Goal: Task Accomplishment & Management: Manage account settings

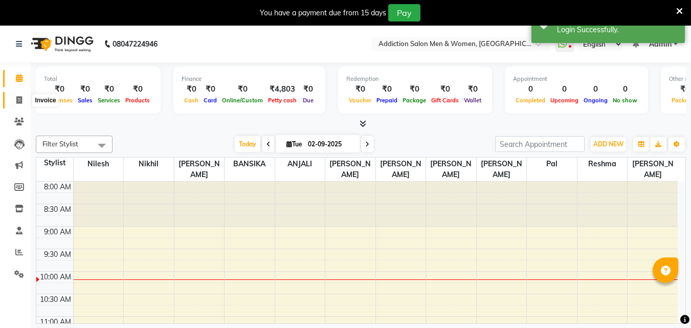
click at [19, 97] on icon at bounding box center [19, 100] width 6 height 8
select select "6595"
select select "service"
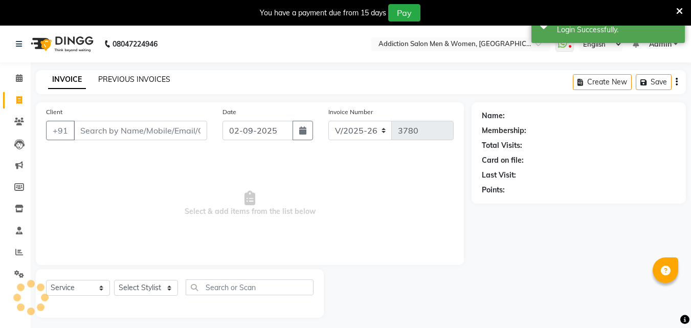
click at [135, 81] on link "PREVIOUS INVOICES" at bounding box center [134, 79] width 72 height 9
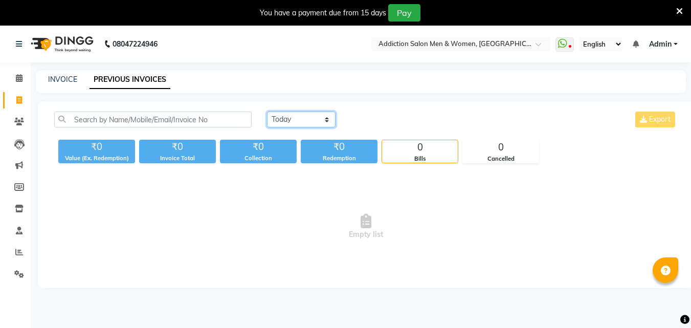
click at [297, 116] on select "[DATE] [DATE] Custom Range" at bounding box center [301, 120] width 69 height 16
select select "range"
click at [267, 112] on select "[DATE] [DATE] Custom Range" at bounding box center [301, 120] width 69 height 16
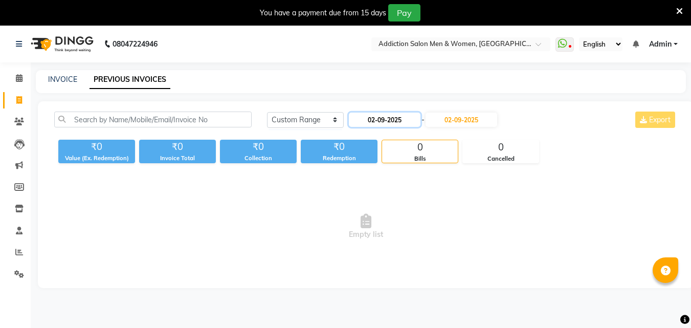
click at [404, 119] on input "02-09-2025" at bounding box center [385, 120] width 72 height 14
select select "9"
select select "2025"
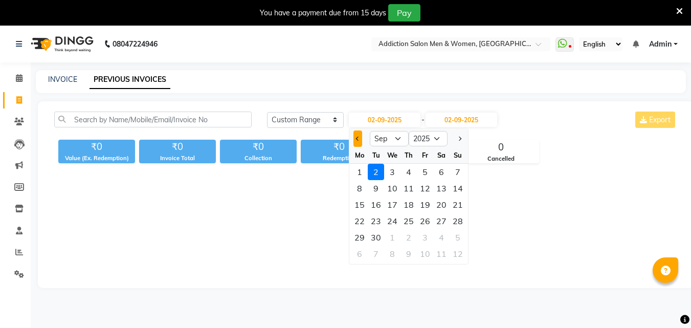
click at [359, 142] on button "Previous month" at bounding box center [358, 139] width 9 height 16
select select "8"
click at [454, 237] on div "31" at bounding box center [458, 237] width 16 height 16
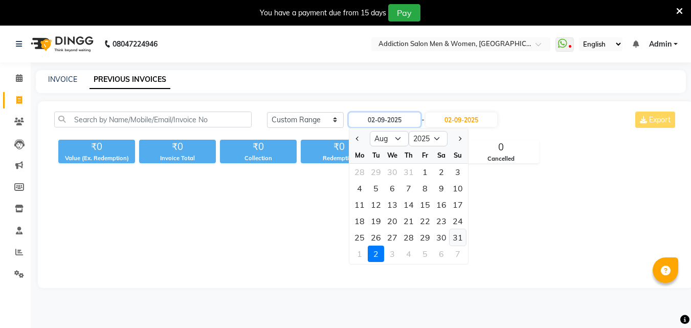
type input "[DATE]"
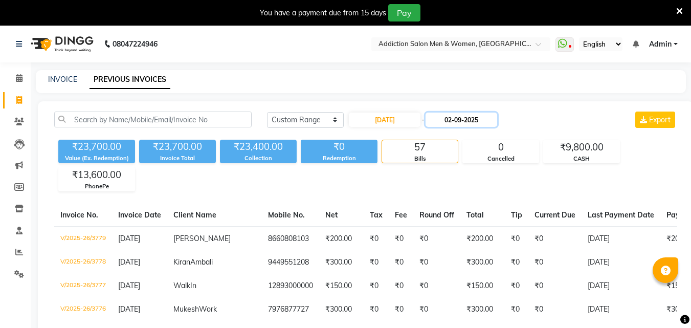
click at [464, 121] on input "02-09-2025" at bounding box center [462, 120] width 72 height 14
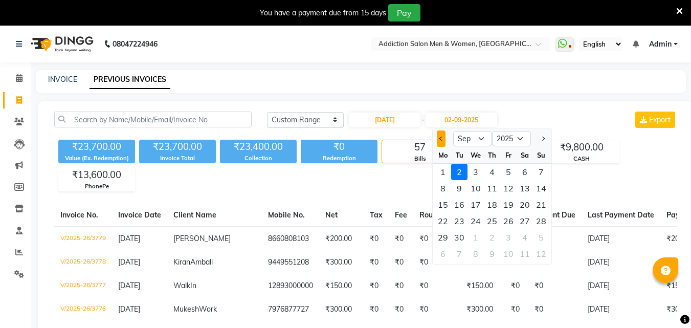
click at [442, 140] on span "Previous month" at bounding box center [442, 139] width 4 height 4
select select "8"
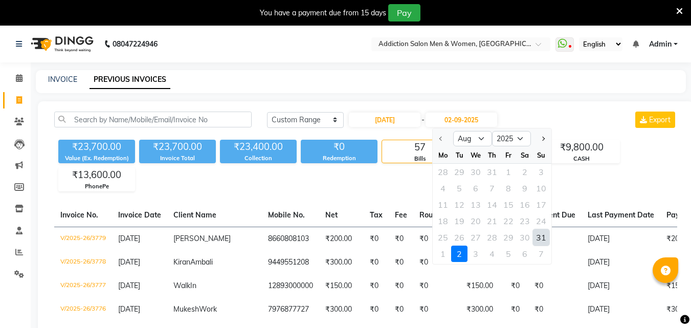
click at [540, 238] on div "31" at bounding box center [541, 237] width 16 height 16
type input "[DATE]"
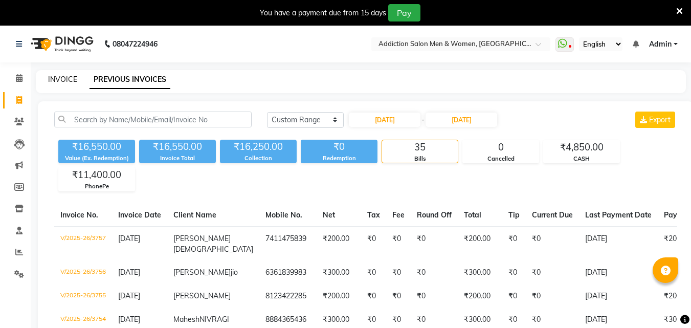
click at [65, 81] on link "INVOICE" at bounding box center [62, 79] width 29 height 9
select select "service"
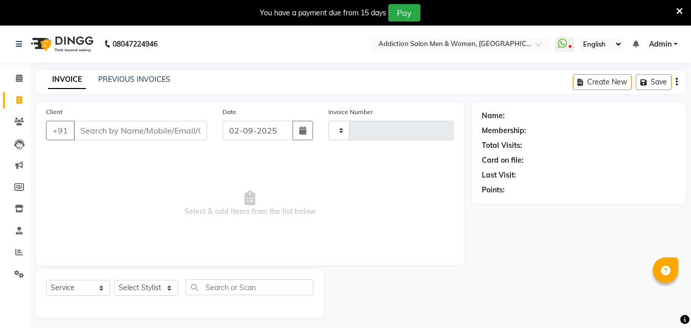
type input "3780"
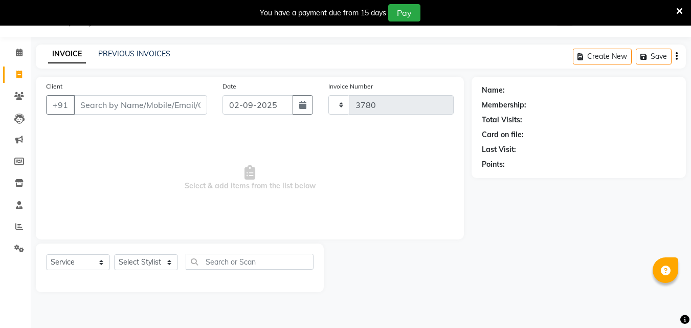
select select "6595"
click at [119, 112] on input "Client" at bounding box center [141, 104] width 134 height 19
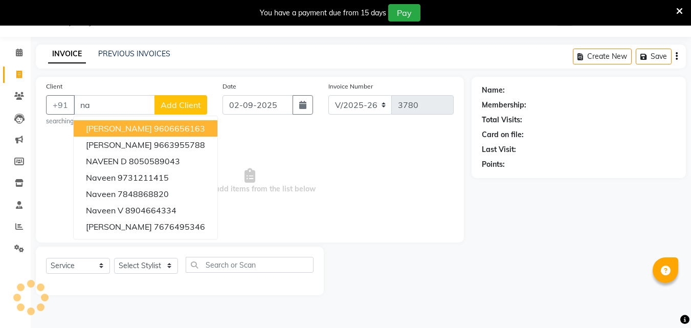
type input "n"
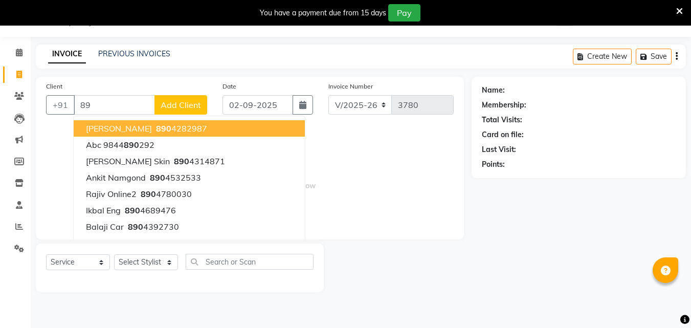
type input "8"
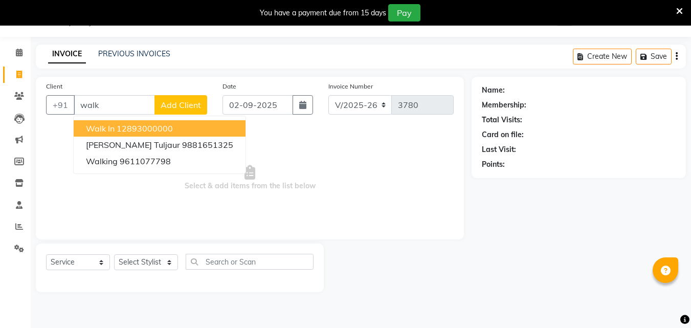
click at [122, 121] on button "Walk In 12893000000" at bounding box center [160, 128] width 172 height 16
type input "12893000000"
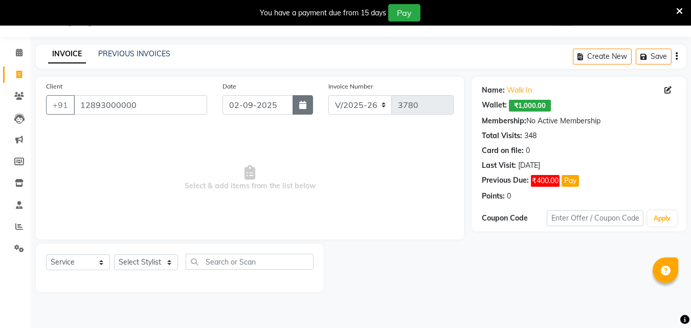
drag, startPoint x: 307, startPoint y: 109, endPoint x: 297, endPoint y: 110, distance: 9.3
click at [306, 109] on button "button" at bounding box center [303, 104] width 20 height 19
select select "9"
select select "2025"
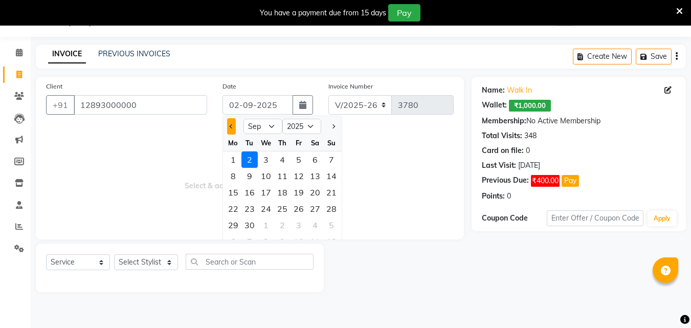
click at [234, 127] on button "Previous month" at bounding box center [231, 126] width 9 height 16
select select "8"
click at [287, 162] on div "31" at bounding box center [282, 159] width 16 height 16
type input "[DATE]"
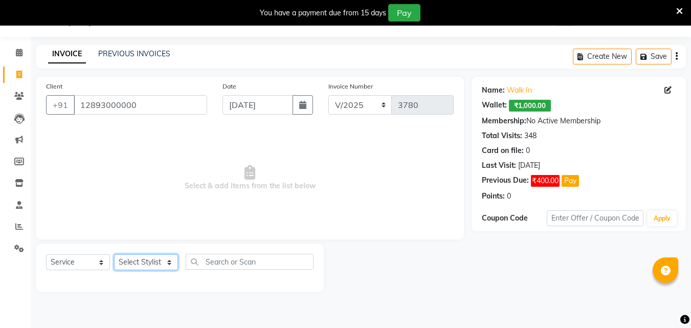
click at [177, 262] on select "Select Stylist Addiction Salon ANJALI BANSIKA [PERSON_NAME] [PERSON_NAME] [PERS…" at bounding box center [146, 262] width 64 height 16
select select "86847"
click at [114, 254] on select "Select Stylist Addiction Salon ANJALI BANSIKA [PERSON_NAME] [PERSON_NAME] [PERS…" at bounding box center [146, 262] width 64 height 16
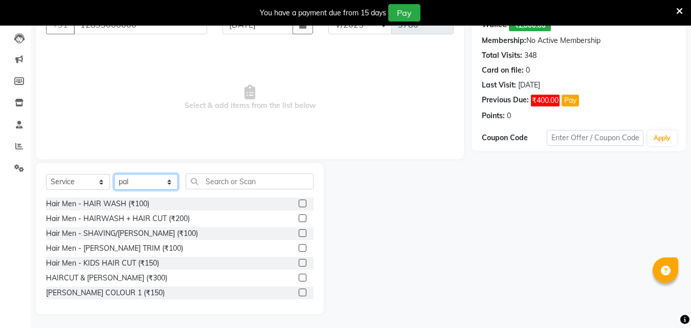
scroll to position [107, 0]
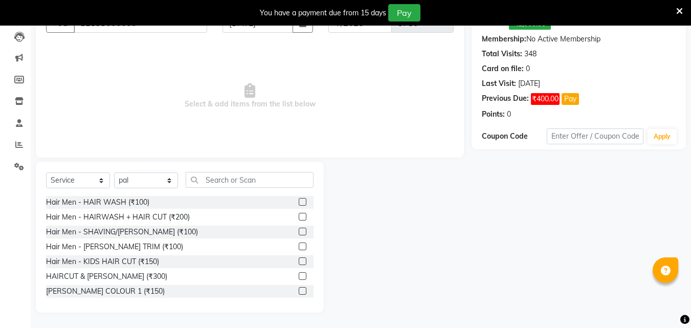
click at [299, 273] on label at bounding box center [303, 276] width 8 height 8
click at [299, 273] on input "checkbox" at bounding box center [302, 276] width 7 height 7
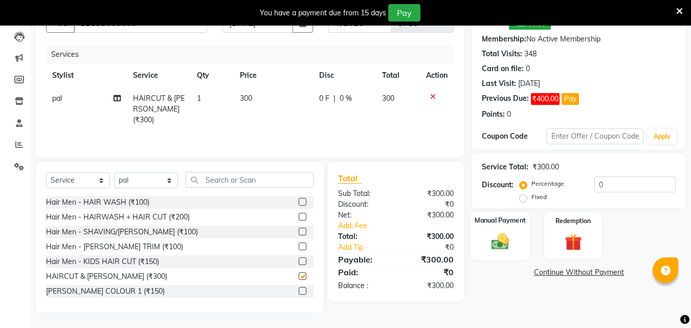
checkbox input "false"
click at [509, 233] on img at bounding box center [500, 241] width 29 height 20
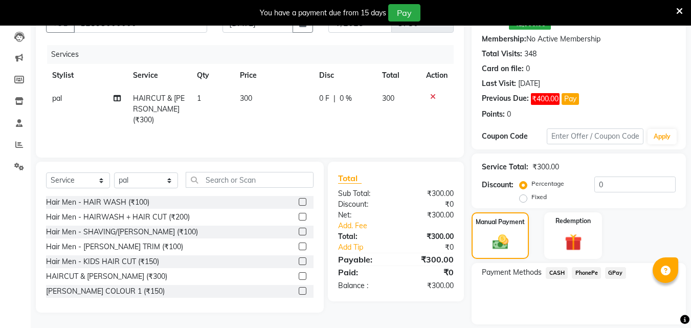
click at [551, 271] on span "CASH" at bounding box center [557, 273] width 22 height 12
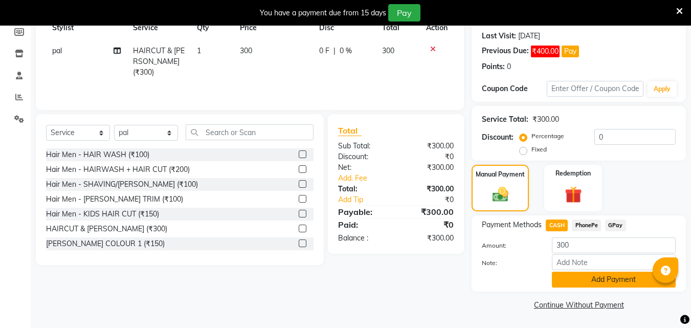
click at [559, 278] on button "Add Payment" at bounding box center [614, 280] width 124 height 16
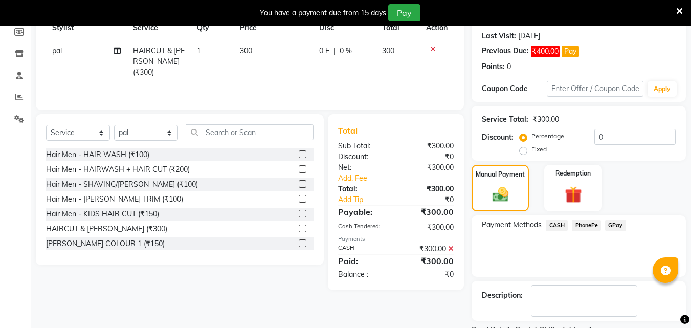
scroll to position [198, 0]
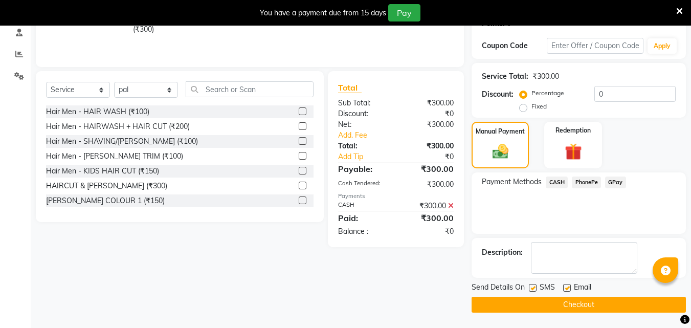
click at [529, 286] on div "Send Details On SMS Email" at bounding box center [579, 288] width 214 height 13
click at [537, 287] on div "SMS" at bounding box center [546, 288] width 34 height 13
click at [532, 286] on label at bounding box center [533, 288] width 8 height 8
click at [532, 286] on input "checkbox" at bounding box center [532, 288] width 7 height 7
checkbox input "false"
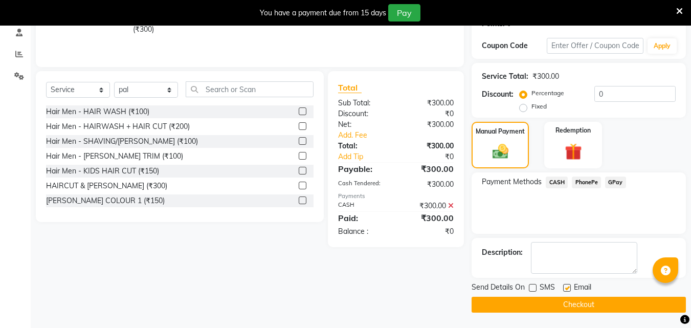
click at [526, 298] on button "Checkout" at bounding box center [579, 305] width 214 height 16
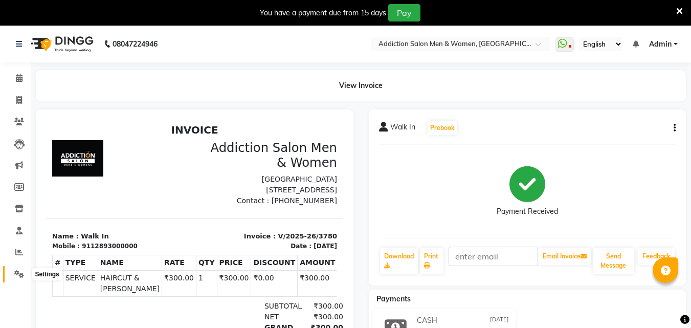
click at [17, 276] on icon at bounding box center [19, 274] width 10 height 8
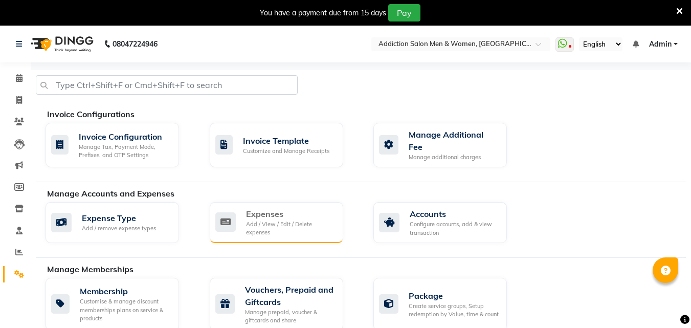
click at [290, 220] on div "Add / View / Edit / Delete expenses" at bounding box center [290, 228] width 89 height 17
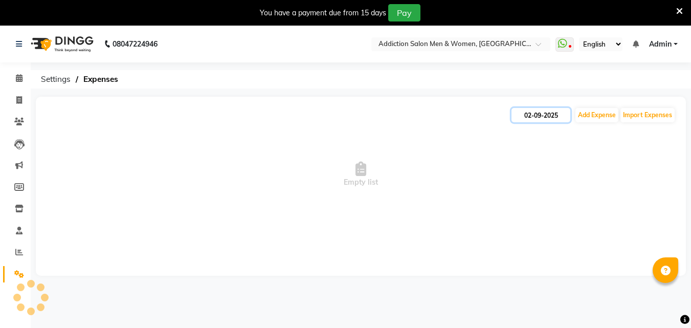
click at [542, 113] on input "02-09-2025" at bounding box center [541, 115] width 59 height 14
select select "9"
select select "2025"
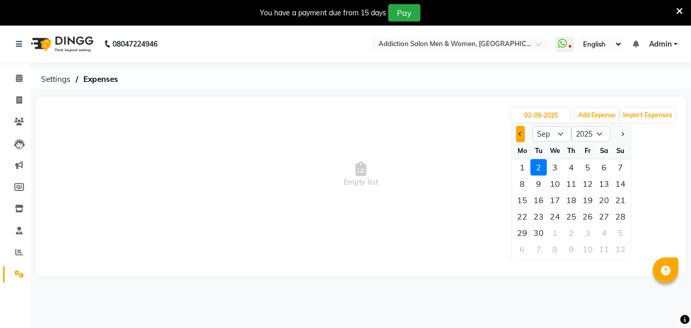
click at [520, 132] on span "Previous month" at bounding box center [521, 134] width 4 height 4
select select "8"
click at [518, 218] on div "18" at bounding box center [522, 216] width 16 height 16
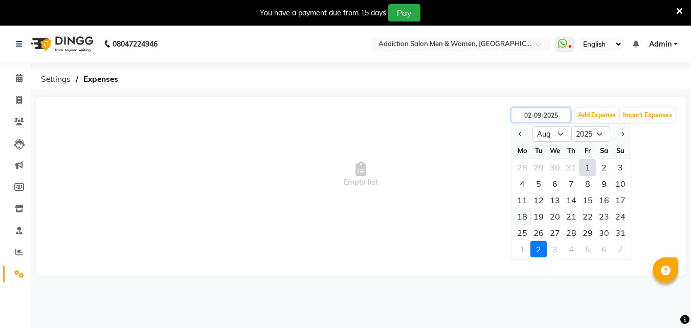
type input "18-08-2025"
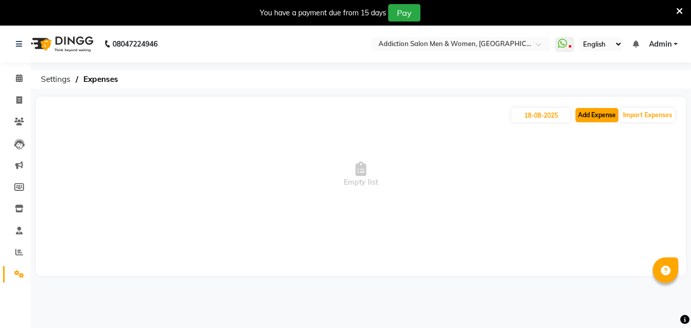
click at [595, 118] on button "Add Expense" at bounding box center [597, 115] width 43 height 14
select select "1"
select select "5628"
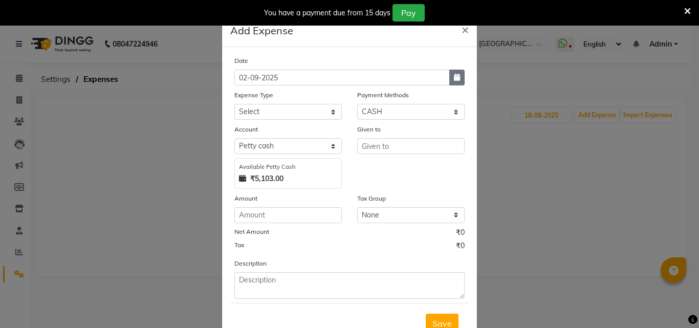
click at [454, 74] on icon "button" at bounding box center [457, 77] width 6 height 7
select select "9"
select select "2025"
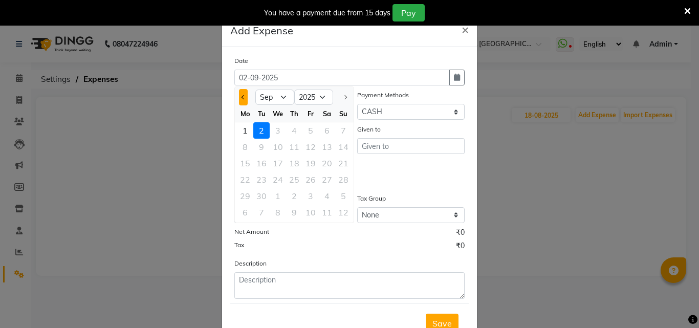
click at [239, 96] on button "Previous month" at bounding box center [243, 97] width 9 height 16
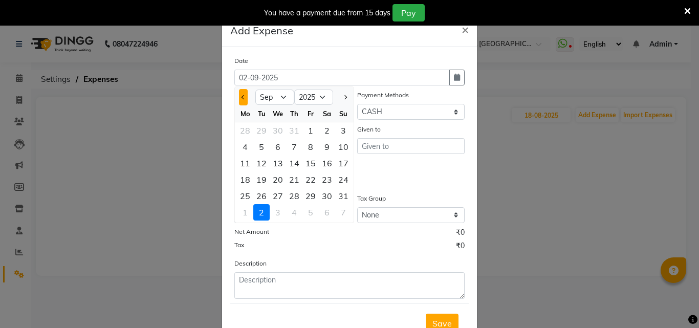
select select "8"
click at [245, 187] on div "18" at bounding box center [245, 179] width 16 height 16
type input "18-08-2025"
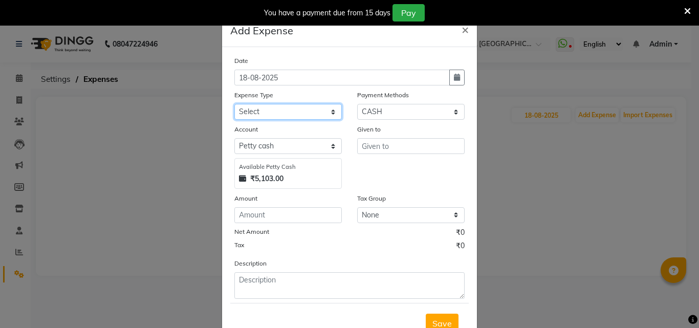
click at [289, 107] on select "Select Advance Salary Bank charges BEAUTY PALACE [GEOGRAPHIC_DATA] MATERIAL Car…" at bounding box center [287, 112] width 107 height 16
select select "15960"
click at [234, 104] on select "Select Advance Salary Bank charges BEAUTY PALACE [GEOGRAPHIC_DATA] MATERIAL Car…" at bounding box center [287, 112] width 107 height 16
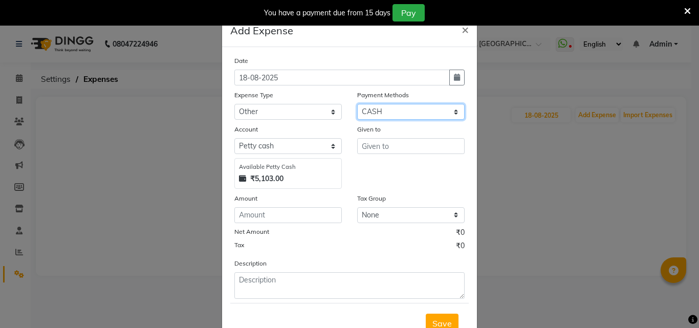
drag, startPoint x: 397, startPoint y: 114, endPoint x: 394, endPoint y: 119, distance: 5.7
click at [397, 114] on select "Select CASH Package PhonePe Voucher Prepaid Gift Card GPay Wallet Points" at bounding box center [410, 112] width 107 height 16
select select "7"
click at [357, 104] on select "Select CASH Package PhonePe Voucher Prepaid Gift Card GPay Wallet Points" at bounding box center [410, 112] width 107 height 16
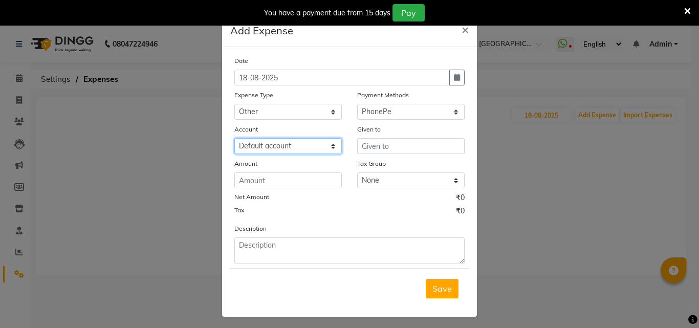
click at [312, 145] on select "Select Default account Nil un SB nil sbisb Nilaxixcur Niksbisb ADDIuncur" at bounding box center [287, 146] width 107 height 16
select select "5738"
click at [234, 138] on select "Select Default account Nil un SB nil sbisb Nilaxixcur Niksbisb ADDIuncur" at bounding box center [287, 146] width 107 height 16
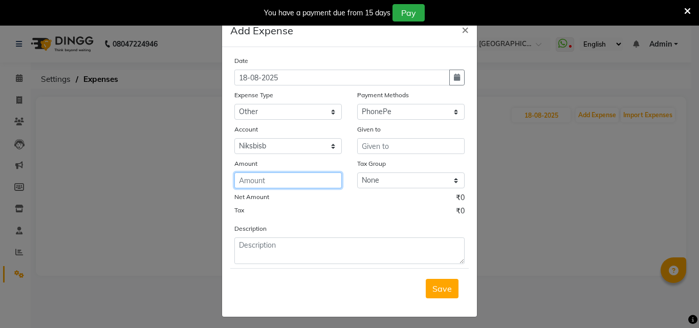
click at [283, 180] on input "number" at bounding box center [287, 180] width 107 height 16
type input "1300"
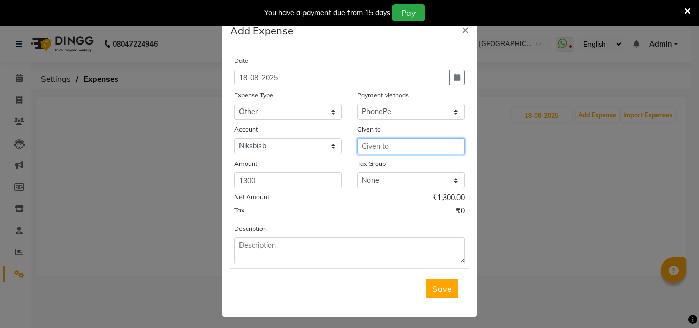
click at [358, 145] on input "text" at bounding box center [410, 146] width 107 height 16
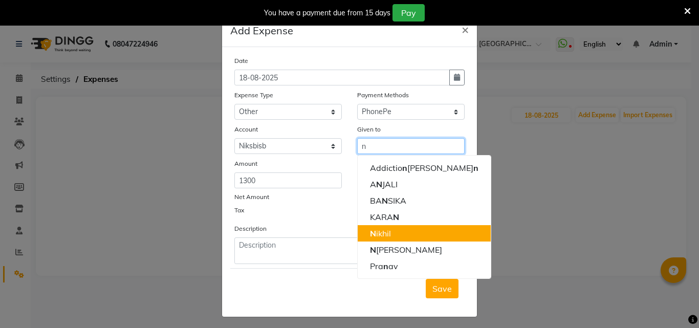
drag, startPoint x: 388, startPoint y: 233, endPoint x: 369, endPoint y: 249, distance: 25.1
click at [388, 234] on button "N ikhil" at bounding box center [424, 233] width 133 height 16
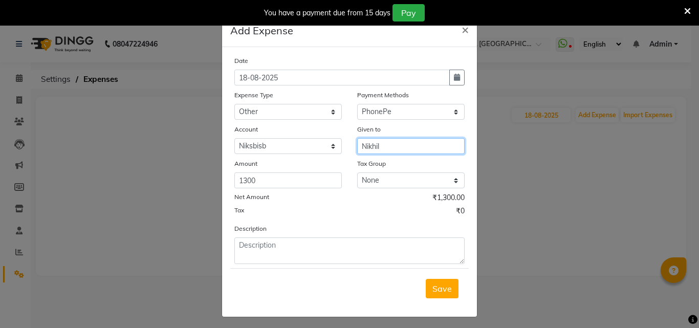
type input "Nikhil"
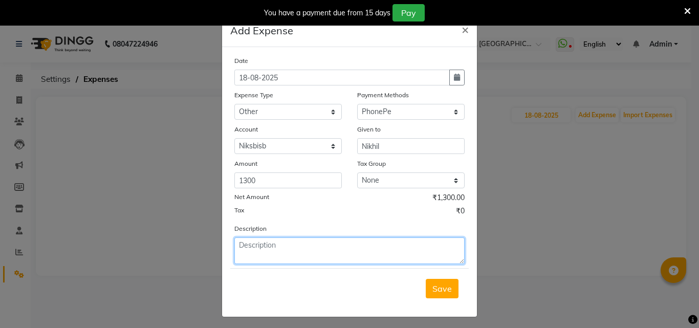
click at [356, 259] on textarea at bounding box center [349, 250] width 230 height 27
type textarea "telor"
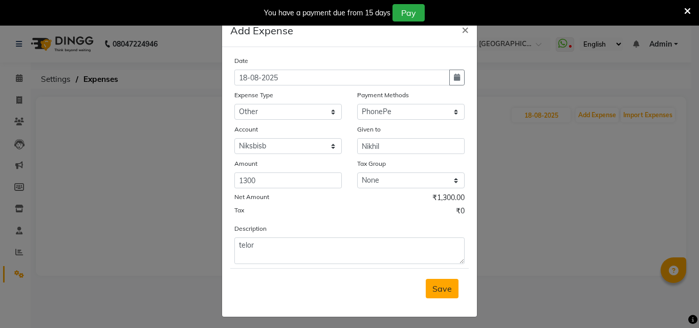
click at [437, 286] on span "Save" at bounding box center [441, 289] width 19 height 10
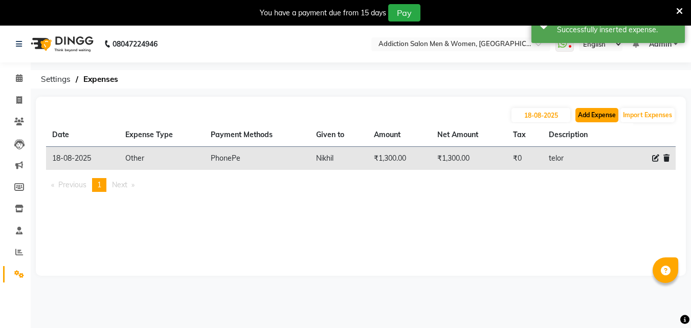
click at [598, 113] on button "Add Expense" at bounding box center [597, 115] width 43 height 14
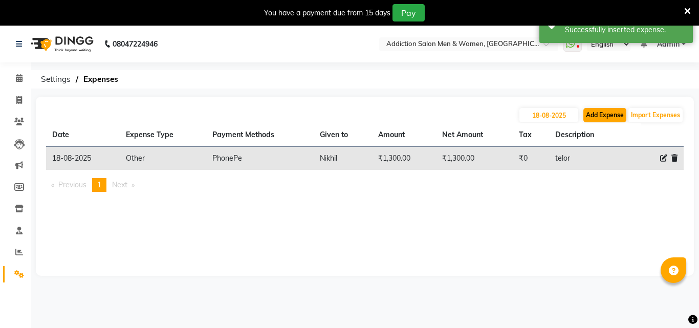
select select "1"
select select "5628"
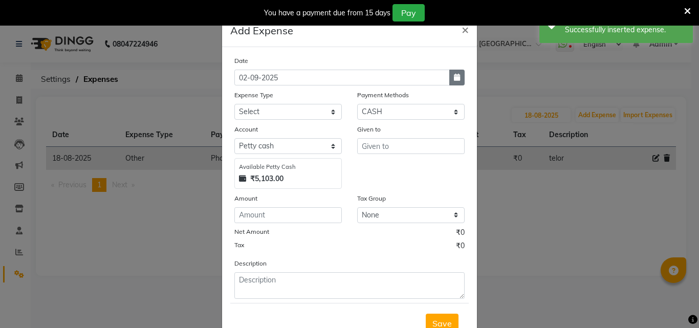
click at [449, 80] on button "button" at bounding box center [456, 78] width 15 height 16
select select "9"
select select "2025"
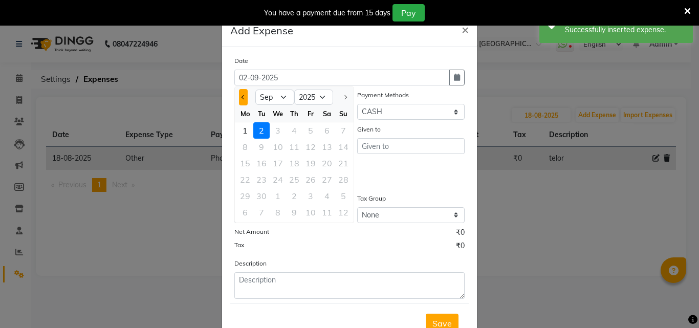
click at [243, 102] on button "Previous month" at bounding box center [243, 97] width 9 height 16
select select "8"
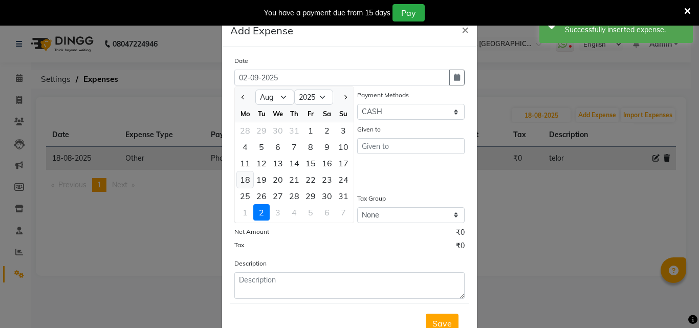
click at [239, 178] on div "18" at bounding box center [245, 179] width 16 height 16
type input "18-08-2025"
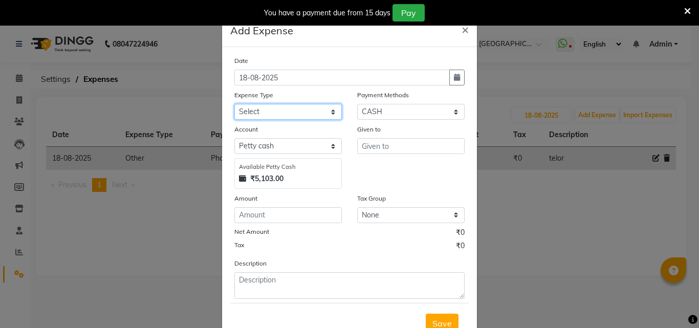
click at [316, 114] on select "Select Advance Salary Bank charges BEAUTY PALACE [GEOGRAPHIC_DATA] MATERIAL Car…" at bounding box center [287, 112] width 107 height 16
select select "19036"
click at [234, 104] on select "Select Advance Salary Bank charges BEAUTY PALACE [GEOGRAPHIC_DATA] MATERIAL Car…" at bounding box center [287, 112] width 107 height 16
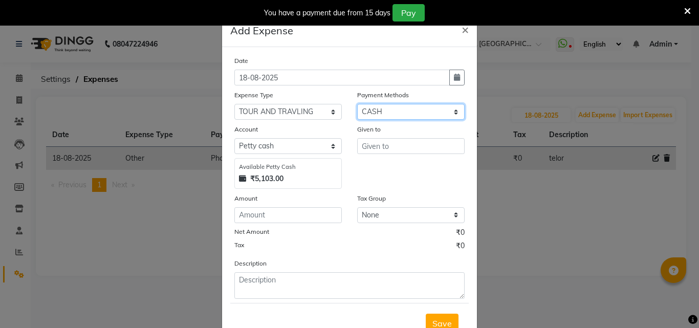
click at [406, 106] on select "Select CASH Package PhonePe Voucher Prepaid Gift Card GPay Wallet Points" at bounding box center [410, 112] width 107 height 16
select select "7"
click at [357, 104] on select "Select CASH Package PhonePe Voucher Prepaid Gift Card GPay Wallet Points" at bounding box center [410, 112] width 107 height 16
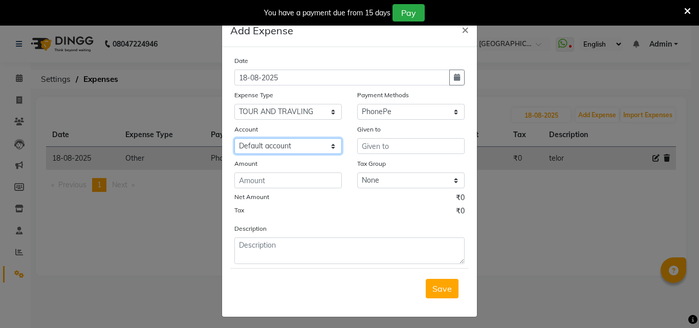
click at [322, 143] on select "Select Default account Nil un SB nil sbisb Nilaxixcur Niksbisb ADDIuncur" at bounding box center [287, 146] width 107 height 16
select select "5738"
click at [234, 138] on select "Select Default account Nil un SB nil sbisb Nilaxixcur Niksbisb ADDIuncur" at bounding box center [287, 146] width 107 height 16
click at [305, 190] on div "Date [DATE] Expense Type Select Advance Salary Bank charges BEAUTY PALACE [GEOG…" at bounding box center [349, 159] width 230 height 209
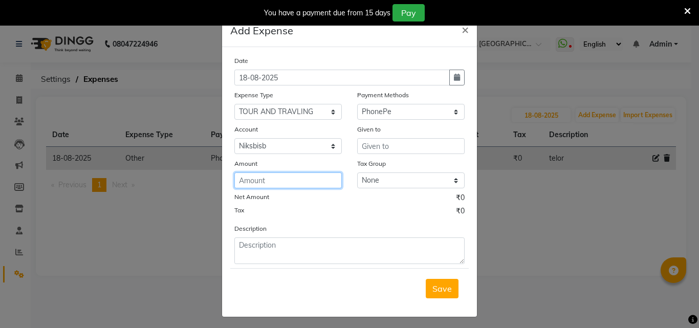
click at [302, 185] on input "number" at bounding box center [287, 180] width 107 height 16
type input "3000"
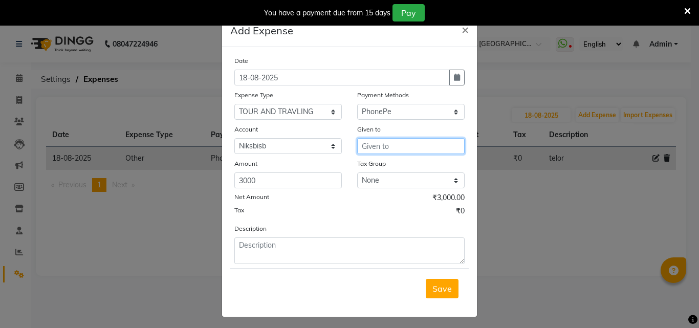
click at [361, 146] on input "text" at bounding box center [410, 146] width 107 height 16
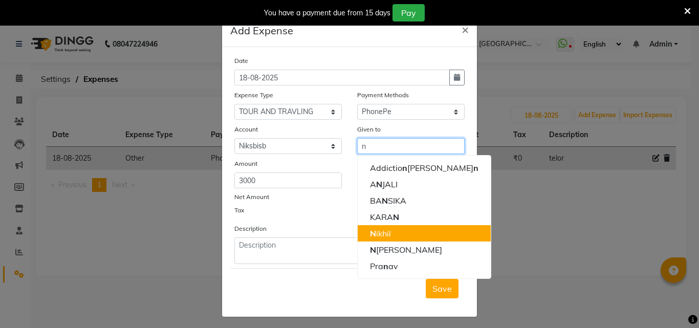
click at [381, 233] on ngb-highlight "N ikhil" at bounding box center [380, 233] width 21 height 10
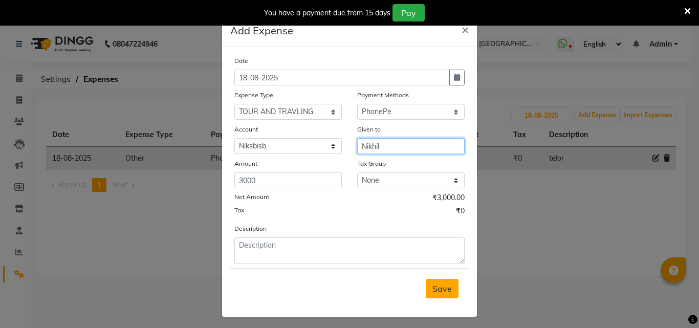
type input "Nikhil"
click at [426, 281] on button "Save" at bounding box center [442, 288] width 33 height 19
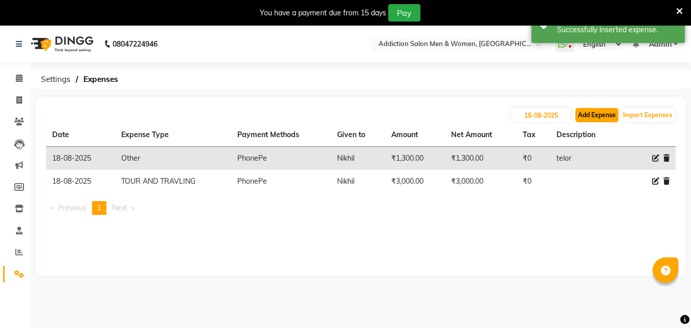
click at [612, 111] on button "Add Expense" at bounding box center [597, 115] width 43 height 14
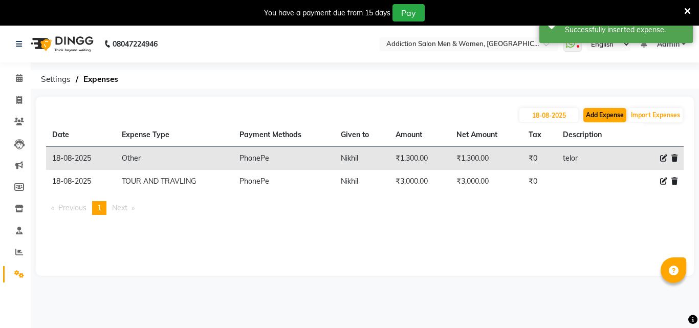
select select "1"
select select "5628"
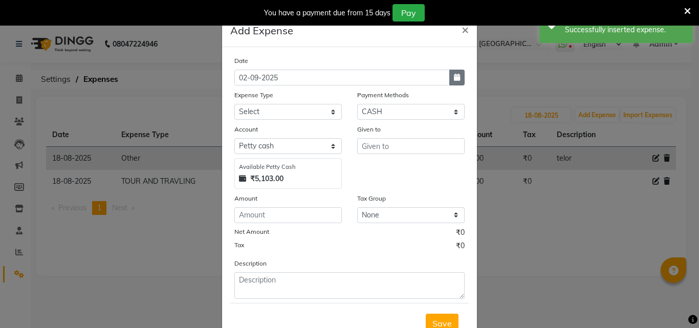
click at [457, 80] on button "button" at bounding box center [456, 78] width 15 height 16
select select "9"
select select "2025"
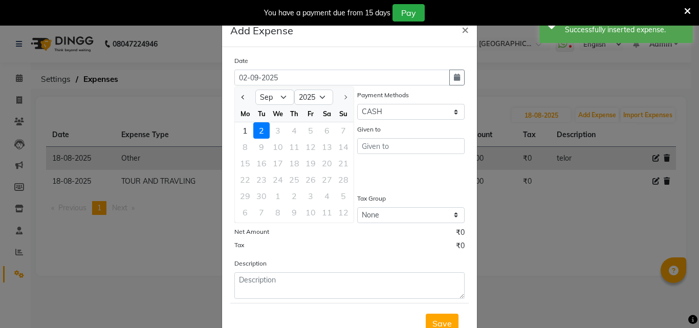
click at [244, 97] on div at bounding box center [245, 97] width 20 height 16
click at [241, 100] on button "Previous month" at bounding box center [243, 97] width 9 height 16
select select "8"
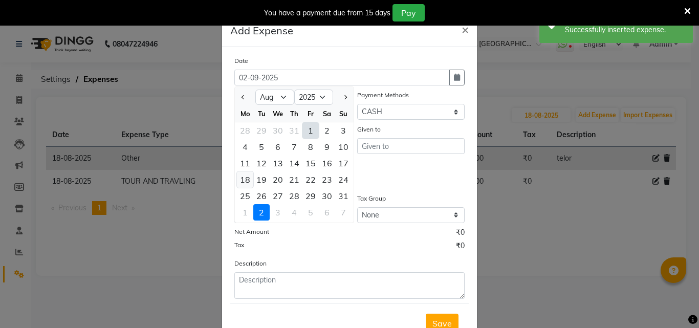
click at [248, 180] on div "18" at bounding box center [245, 179] width 16 height 16
type input "18-08-2025"
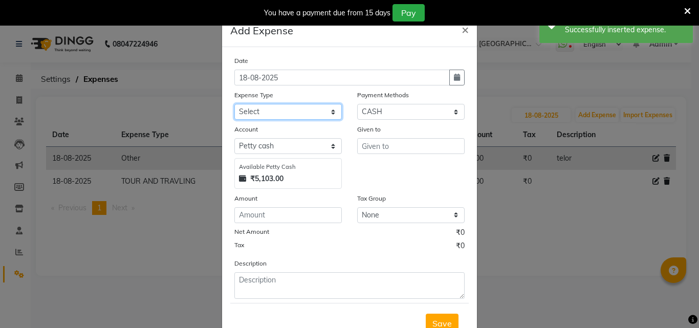
click at [324, 116] on select "Select Advance Salary Bank charges BEAUTY PALACE [GEOGRAPHIC_DATA] MATERIAL Car…" at bounding box center [287, 112] width 107 height 16
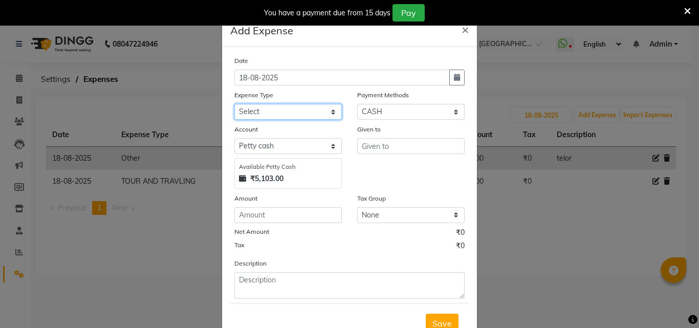
select select "19036"
click at [234, 104] on select "Select Advance Salary Bank charges BEAUTY PALACE [GEOGRAPHIC_DATA] MATERIAL Car…" at bounding box center [287, 112] width 107 height 16
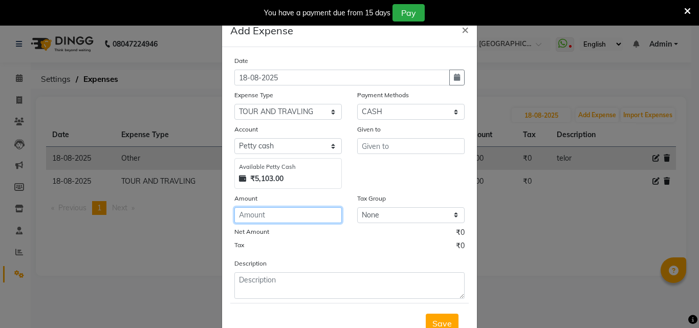
click at [300, 215] on input "number" at bounding box center [287, 215] width 107 height 16
type input "1600"
click at [384, 138] on div "Given to" at bounding box center [410, 131] width 107 height 14
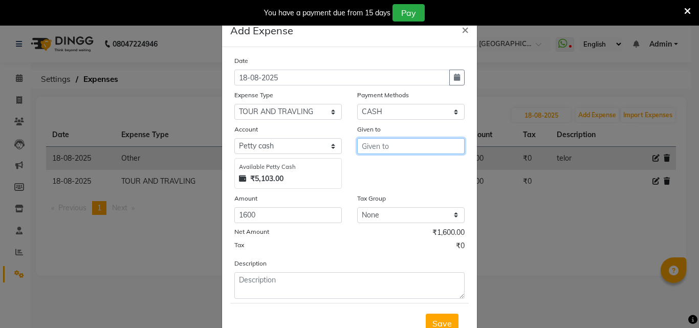
click at [384, 145] on input "text" at bounding box center [410, 146] width 107 height 16
type input "m"
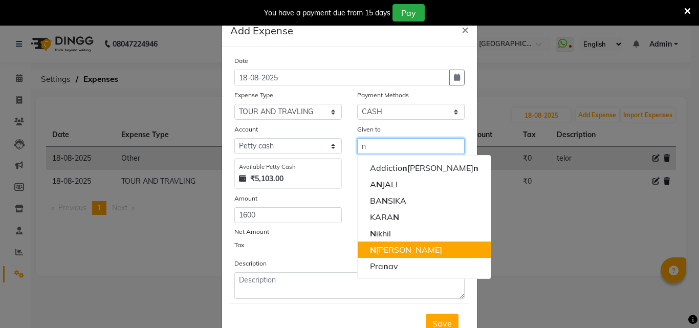
click at [393, 249] on button "N [PERSON_NAME]" at bounding box center [424, 250] width 133 height 16
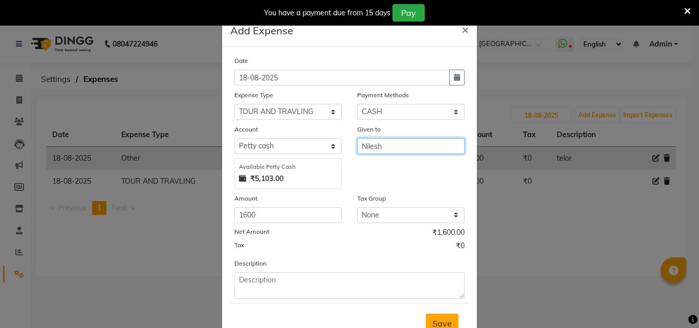
type input "Nilesh"
click at [435, 321] on span "Save" at bounding box center [441, 323] width 19 height 10
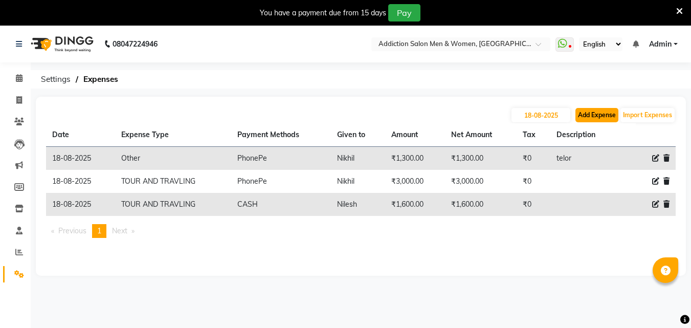
click at [591, 111] on button "Add Expense" at bounding box center [597, 115] width 43 height 14
select select "1"
select select "5628"
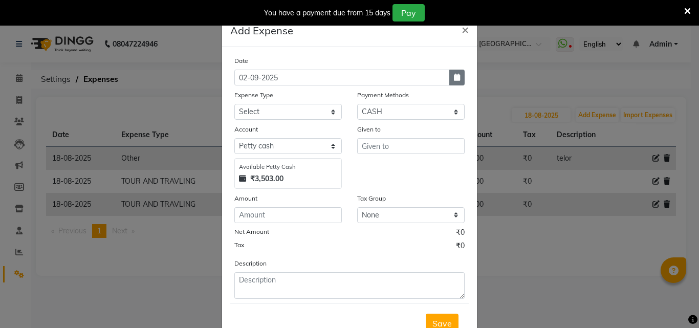
click at [451, 81] on button "button" at bounding box center [456, 78] width 15 height 16
select select "9"
select select "2025"
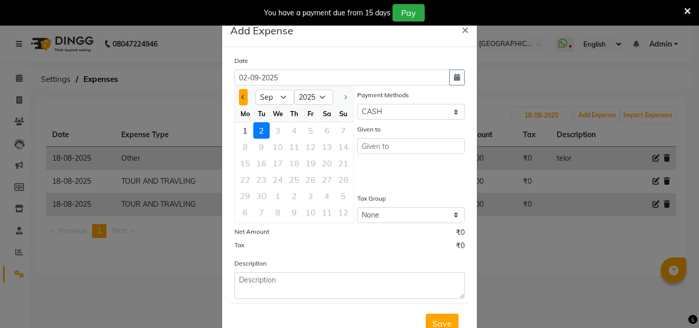
click at [241, 102] on button "Previous month" at bounding box center [243, 97] width 9 height 16
select select "8"
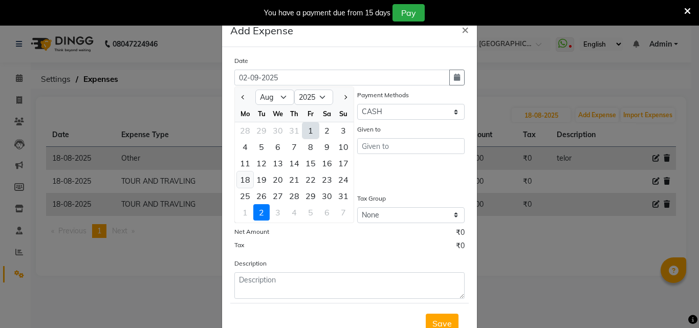
click at [240, 180] on div "18" at bounding box center [245, 179] width 16 height 16
type input "18-08-2025"
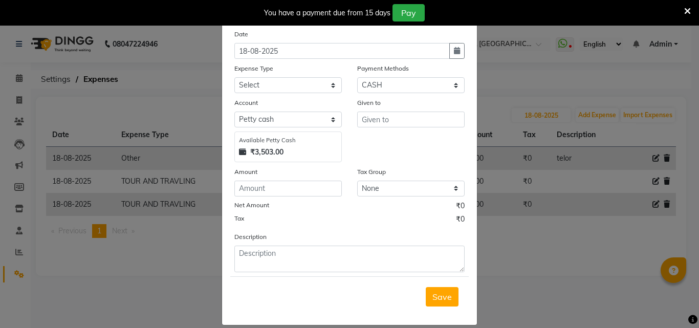
scroll to position [38, 0]
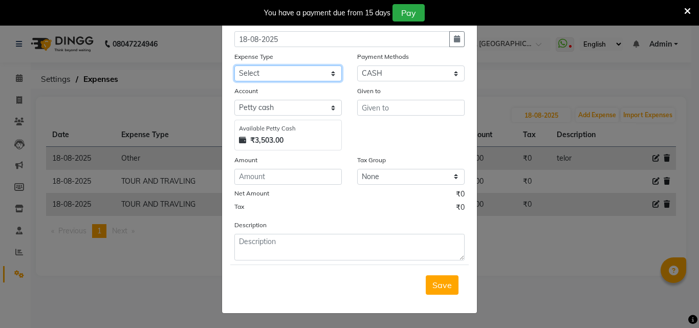
click at [317, 74] on select "Select Advance Salary Bank charges BEAUTY PALACE [GEOGRAPHIC_DATA] MATERIAL Car…" at bounding box center [287, 74] width 107 height 16
select select "15960"
click at [234, 66] on select "Select Advance Salary Bank charges BEAUTY PALACE [GEOGRAPHIC_DATA] MATERIAL Car…" at bounding box center [287, 74] width 107 height 16
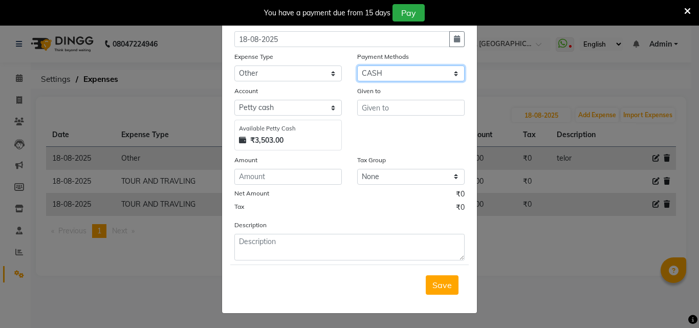
click at [391, 76] on select "Select CASH Package PhonePe Voucher Prepaid Gift Card GPay Wallet Points" at bounding box center [410, 74] width 107 height 16
click at [357, 66] on select "Select CASH Package PhonePe Voucher Prepaid Gift Card GPay Wallet Points" at bounding box center [410, 74] width 107 height 16
click at [389, 76] on select "Select CASH Package PhonePe Voucher Prepaid Gift Card GPay Wallet Points" at bounding box center [410, 74] width 107 height 16
select select "22"
click at [357, 81] on select "Select CASH Package PhonePe Voucher Prepaid Gift Card GPay Wallet Points" at bounding box center [410, 74] width 107 height 16
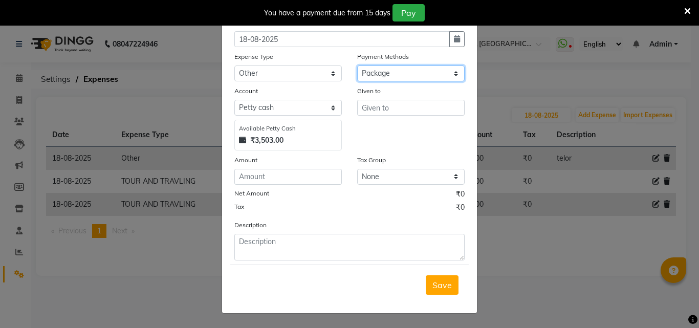
select select "5629"
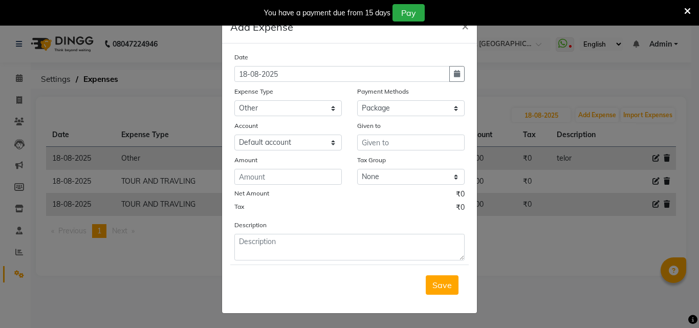
click at [384, 100] on div "Payment Methods" at bounding box center [410, 93] width 107 height 14
click at [384, 109] on select "Select CASH Package PhonePe Voucher Prepaid Gift Card GPay Wallet Points" at bounding box center [410, 108] width 107 height 16
select select "7"
click at [357, 100] on select "Select CASH Package PhonePe Voucher Prepaid Gift Card GPay Wallet Points" at bounding box center [410, 108] width 107 height 16
click at [307, 140] on select "Select Default account Nil un SB nil sbisb Nilaxixcur Niksbisb ADDIuncur" at bounding box center [287, 143] width 107 height 16
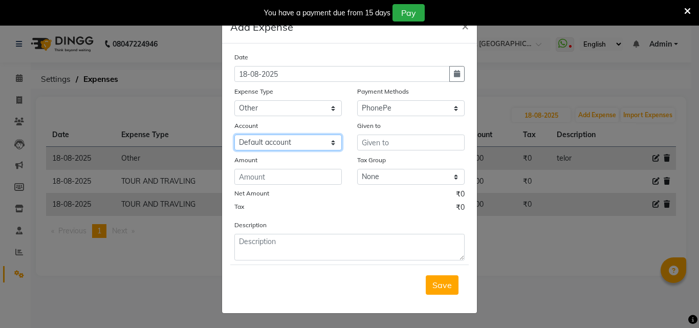
select select "5737"
click at [234, 135] on select "Select Default account Nil un SB nil sbisb Nilaxixcur Niksbisb ADDIuncur" at bounding box center [287, 143] width 107 height 16
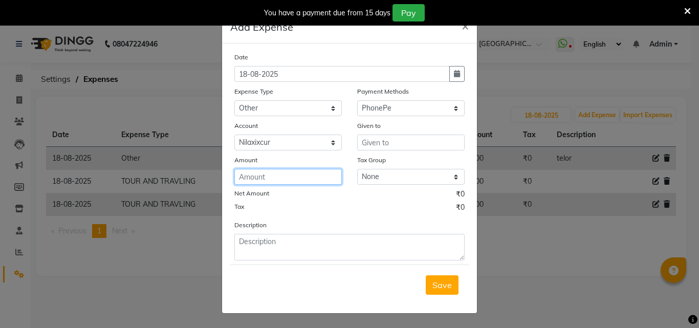
click at [300, 184] on input "number" at bounding box center [287, 177] width 107 height 16
type input "1000"
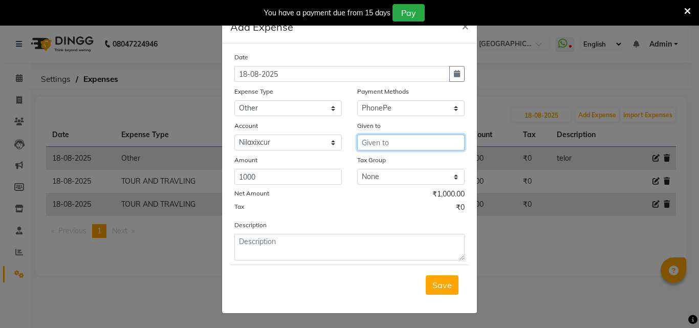
click at [406, 139] on input "text" at bounding box center [410, 143] width 107 height 16
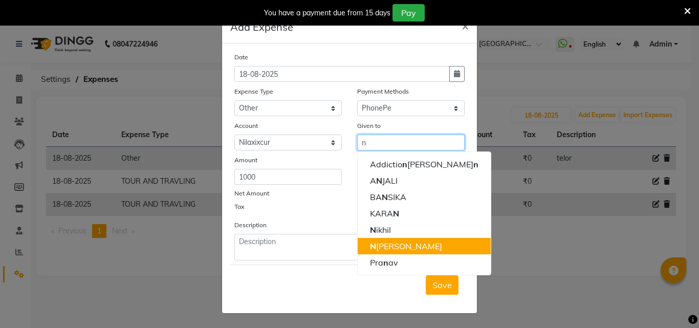
click at [407, 245] on button "N [PERSON_NAME]" at bounding box center [424, 246] width 133 height 16
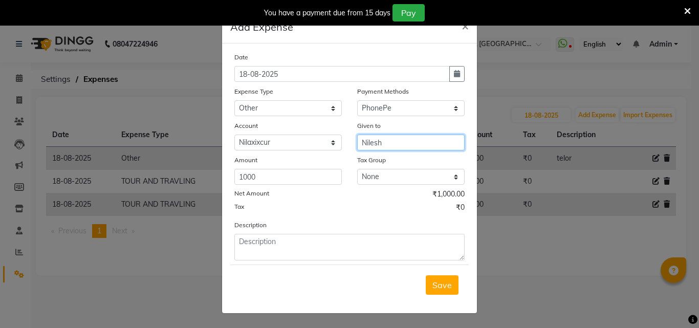
type input "Nilesh"
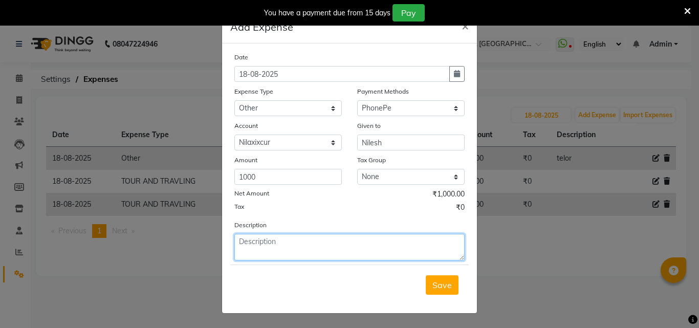
click at [356, 242] on textarea at bounding box center [349, 247] width 230 height 27
type textarea "[PERSON_NAME]"
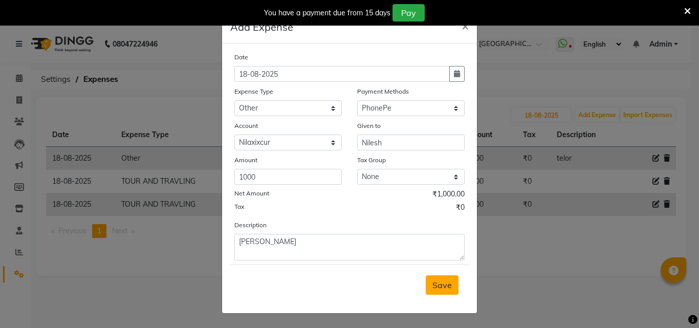
click at [448, 284] on button "Save" at bounding box center [442, 284] width 33 height 19
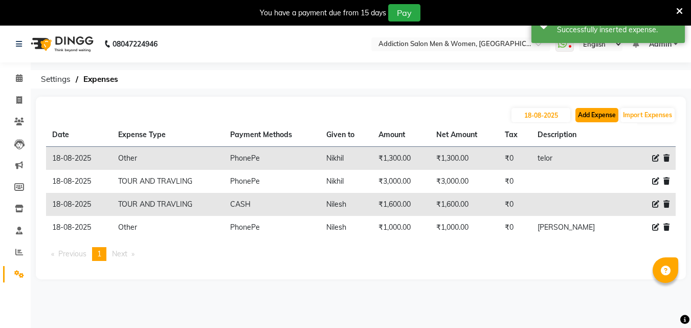
click at [582, 116] on button "Add Expense" at bounding box center [597, 115] width 43 height 14
select select "1"
select select "5628"
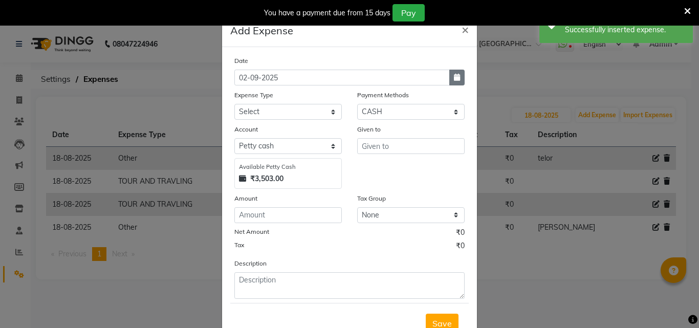
click at [454, 78] on icon "button" at bounding box center [457, 77] width 6 height 7
select select "9"
select select "2025"
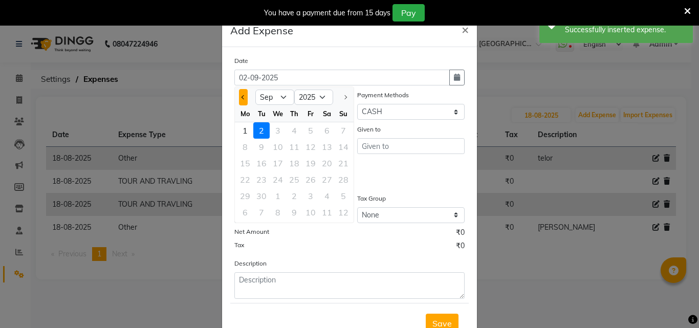
click at [242, 96] on span "Previous month" at bounding box center [244, 97] width 4 height 4
select select "8"
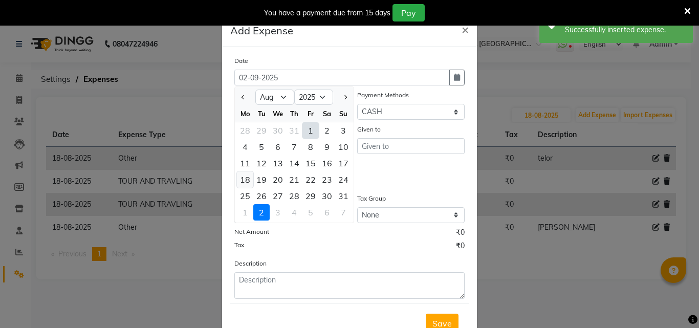
click at [242, 176] on div "18" at bounding box center [245, 179] width 16 height 16
type input "18-08-2025"
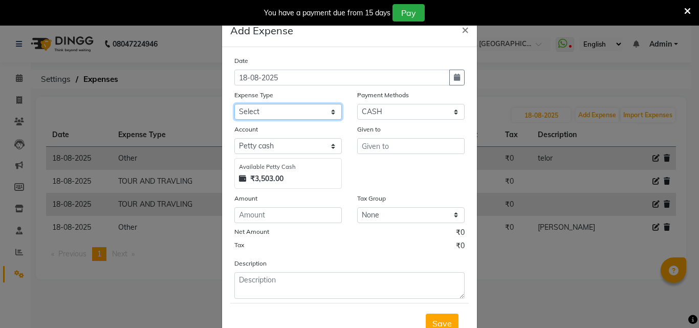
click at [308, 110] on select "Select Advance Salary Bank charges BEAUTY PALACE [GEOGRAPHIC_DATA] MATERIAL Car…" at bounding box center [287, 112] width 107 height 16
select select "17246"
click at [234, 104] on select "Select Advance Salary Bank charges BEAUTY PALACE [GEOGRAPHIC_DATA] MATERIAL Car…" at bounding box center [287, 112] width 107 height 16
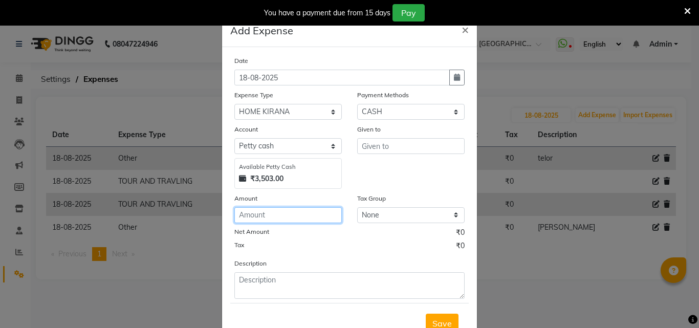
click at [263, 209] on input "number" at bounding box center [287, 215] width 107 height 16
type input "500"
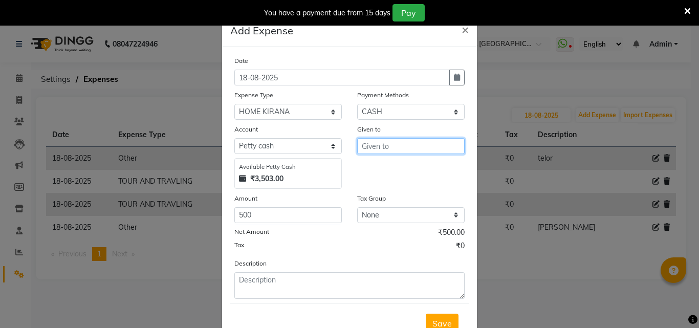
click at [369, 146] on input "text" at bounding box center [410, 146] width 107 height 16
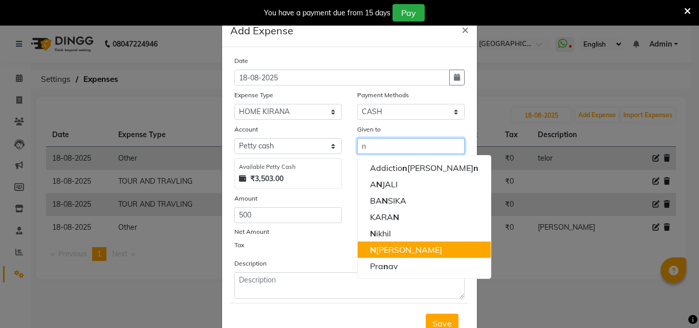
click at [376, 250] on ngb-highlight "N [PERSON_NAME]" at bounding box center [406, 250] width 72 height 10
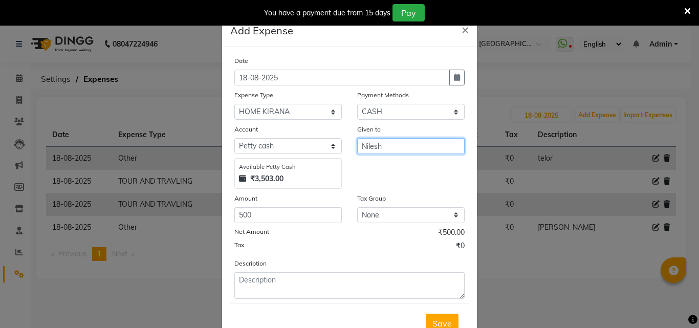
type input "Nilesh"
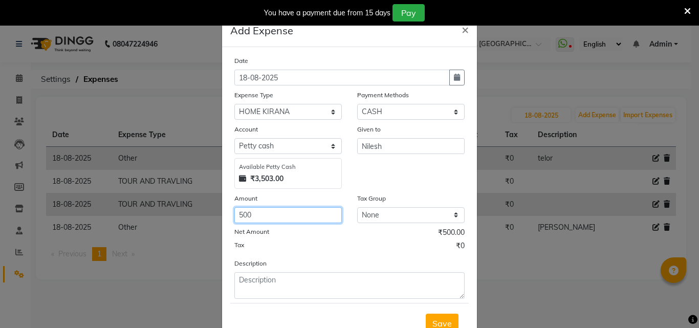
click at [273, 220] on input "500" at bounding box center [287, 215] width 107 height 16
type input "5"
type input "600"
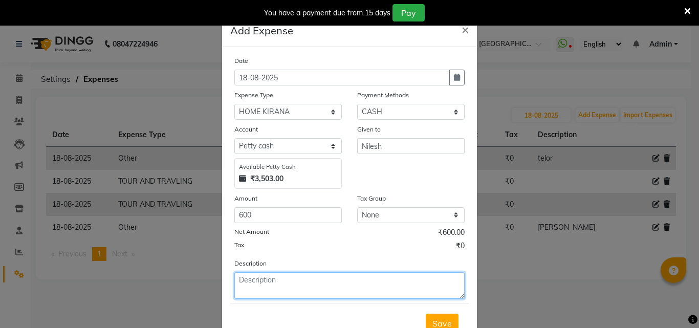
click at [304, 285] on textarea at bounding box center [349, 285] width 230 height 27
type textarea "hmk hais iron"
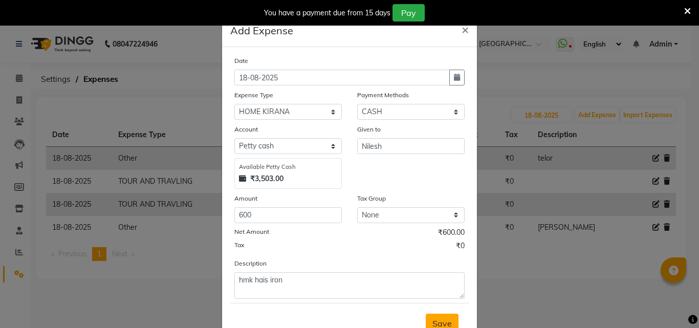
click at [439, 321] on span "Save" at bounding box center [441, 323] width 19 height 10
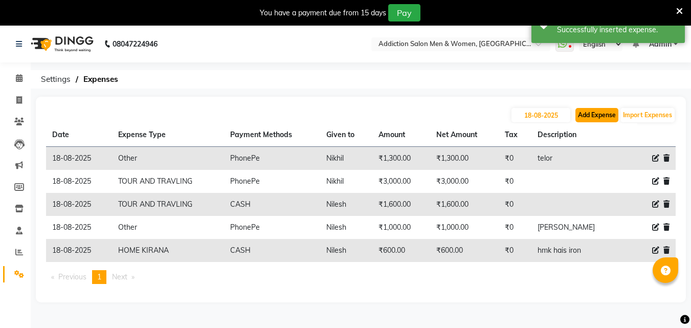
click at [592, 114] on button "Add Expense" at bounding box center [597, 115] width 43 height 14
select select "1"
select select "5628"
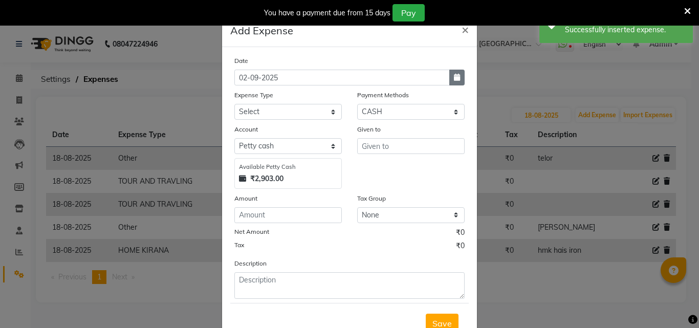
click at [454, 80] on icon "button" at bounding box center [457, 77] width 6 height 7
select select "9"
select select "2025"
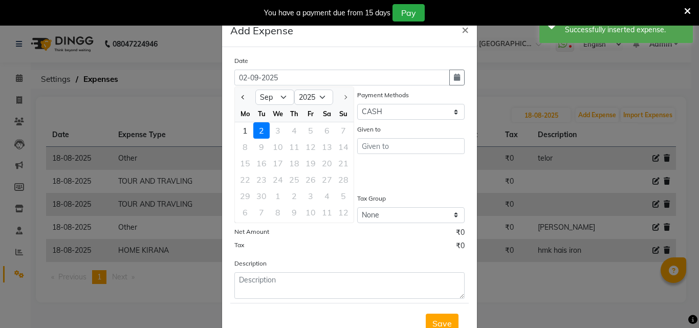
click at [245, 99] on div at bounding box center [245, 97] width 20 height 16
click at [242, 97] on span "Previous month" at bounding box center [244, 97] width 4 height 4
select select "8"
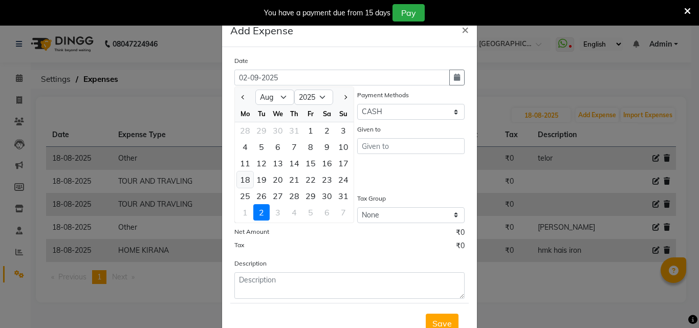
click at [242, 178] on div "18" at bounding box center [245, 179] width 16 height 16
type input "18-08-2025"
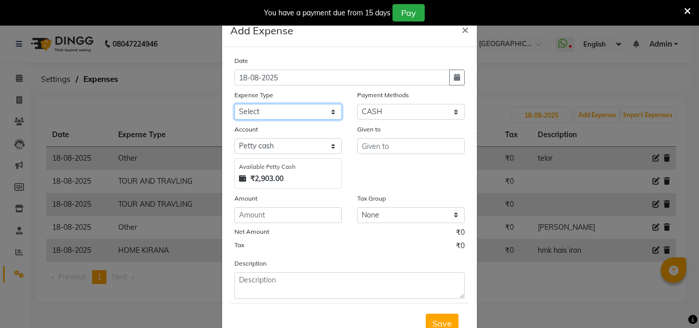
drag, startPoint x: 297, startPoint y: 112, endPoint x: 296, endPoint y: 119, distance: 7.2
click at [297, 112] on select "Select Advance Salary Bank charges BEAUTY PALACE [GEOGRAPHIC_DATA] MATERIAL Car…" at bounding box center [287, 112] width 107 height 16
click at [234, 104] on select "Select Advance Salary Bank charges BEAUTY PALACE [GEOGRAPHIC_DATA] MATERIAL Car…" at bounding box center [287, 112] width 107 height 16
click at [311, 117] on select "Select Advance Salary Bank charges BEAUTY PALACE [GEOGRAPHIC_DATA] MATERIAL Car…" at bounding box center [287, 112] width 107 height 16
select select "15972"
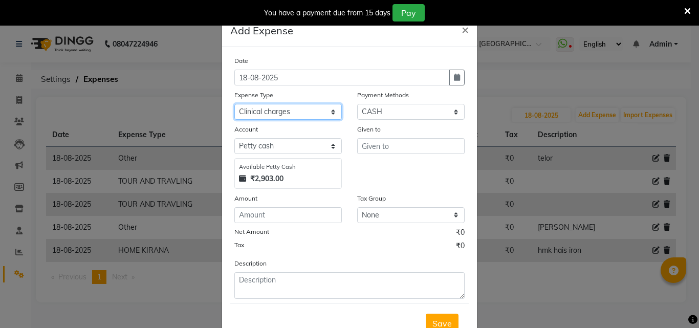
click at [234, 104] on select "Select Advance Salary Bank charges BEAUTY PALACE [GEOGRAPHIC_DATA] MATERIAL Car…" at bounding box center [287, 112] width 107 height 16
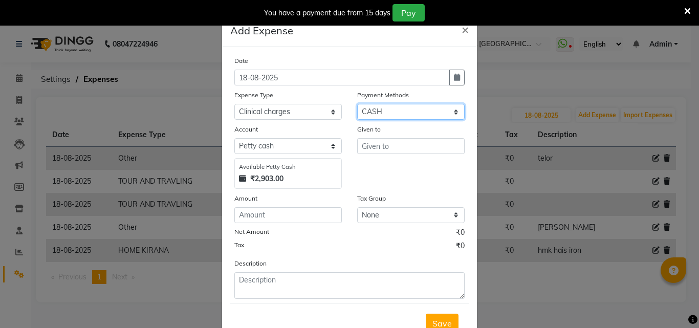
click at [382, 114] on select "Select CASH Package PhonePe Voucher Prepaid Gift Card GPay Wallet Points" at bounding box center [410, 112] width 107 height 16
select select "7"
click at [357, 104] on select "Select CASH Package PhonePe Voucher Prepaid Gift Card GPay Wallet Points" at bounding box center [410, 112] width 107 height 16
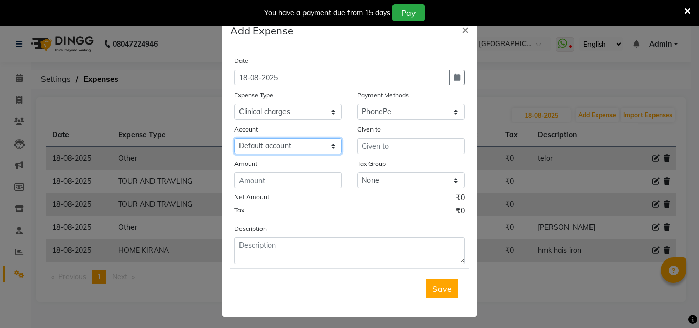
click at [323, 151] on select "Select Default account Nil un SB nil sbisb Nilaxixcur Niksbisb ADDIuncur" at bounding box center [287, 146] width 107 height 16
select select "5737"
click at [234, 138] on select "Select Default account Nil un SB nil sbisb Nilaxixcur Niksbisb ADDIuncur" at bounding box center [287, 146] width 107 height 16
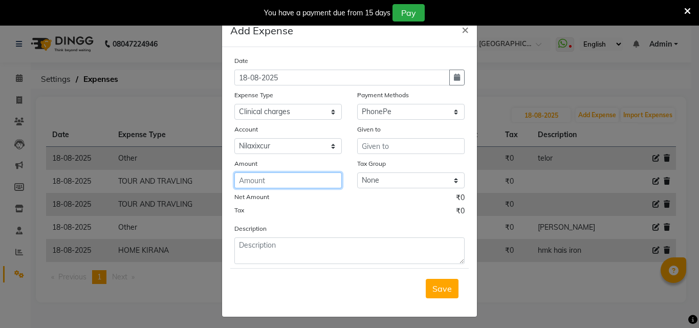
click at [280, 182] on input "number" at bounding box center [287, 180] width 107 height 16
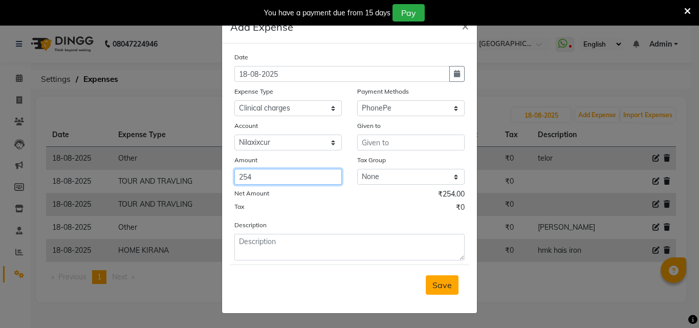
type input "254"
click at [444, 289] on span "Save" at bounding box center [441, 285] width 19 height 10
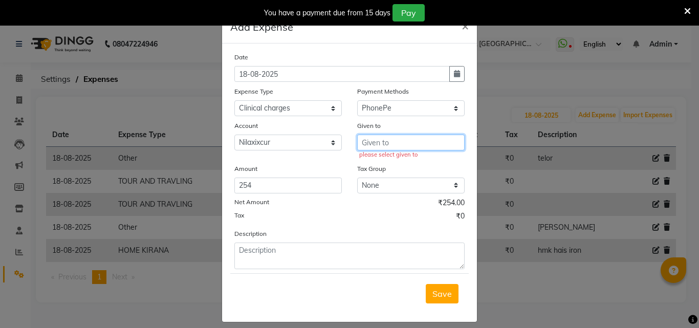
click at [405, 145] on input "text" at bounding box center [410, 143] width 107 height 16
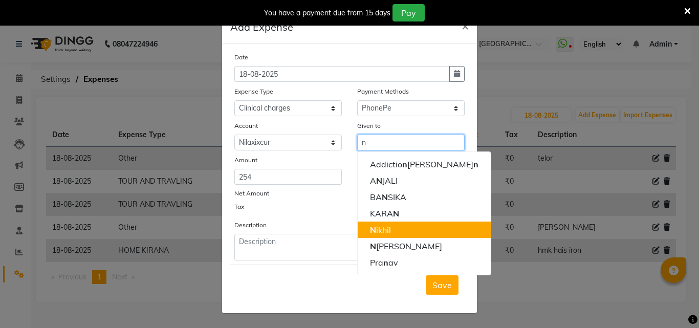
click at [388, 236] on button "N ikhil" at bounding box center [424, 230] width 133 height 16
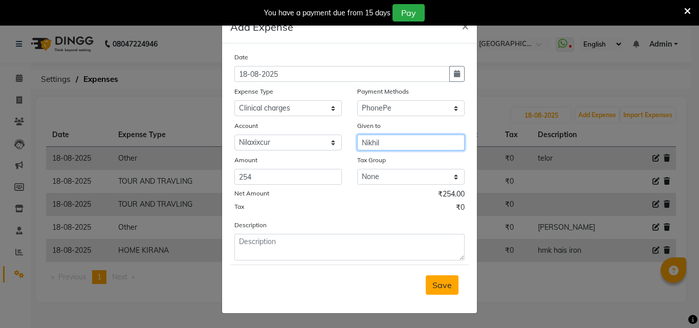
type input "Nikhil"
click at [452, 277] on button "Save" at bounding box center [442, 284] width 33 height 19
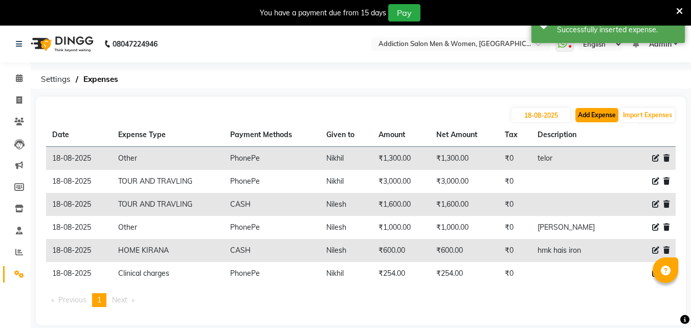
click at [610, 118] on button "Add Expense" at bounding box center [597, 115] width 43 height 14
select select "1"
select select "5628"
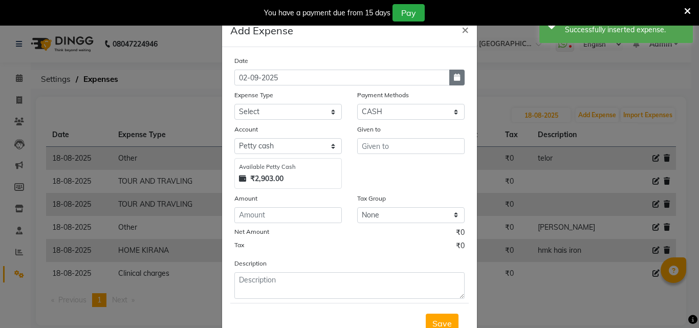
click at [454, 74] on icon "button" at bounding box center [457, 77] width 6 height 7
select select "9"
select select "2025"
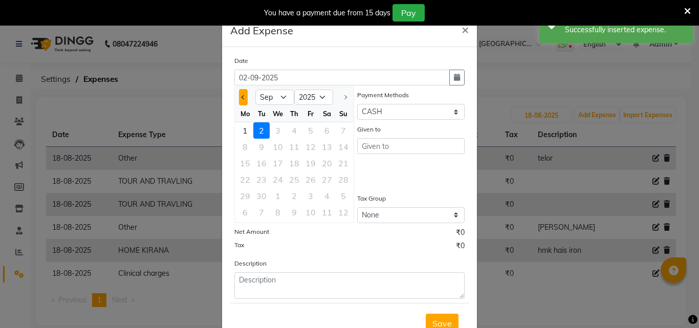
click at [239, 100] on button "Previous month" at bounding box center [243, 97] width 9 height 16
select select "8"
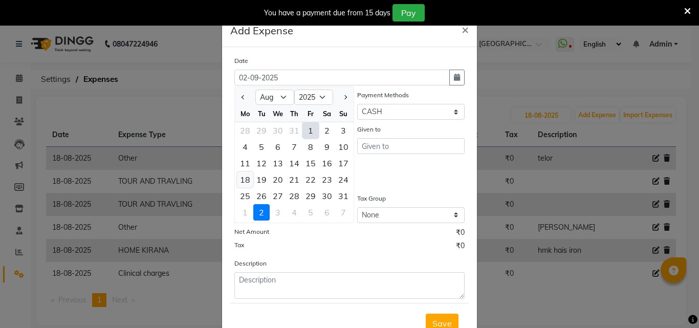
click at [239, 181] on div "18" at bounding box center [245, 179] width 16 height 16
type input "18-08-2025"
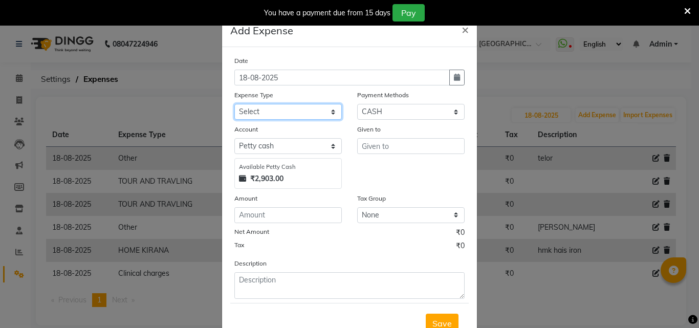
click at [294, 116] on select "Select Advance Salary Bank charges BEAUTY PALACE [GEOGRAPHIC_DATA] MATERIAL Car…" at bounding box center [287, 112] width 107 height 16
select select "15966"
click at [234, 104] on select "Select Advance Salary Bank charges BEAUTY PALACE [GEOGRAPHIC_DATA] MATERIAL Car…" at bounding box center [287, 112] width 107 height 16
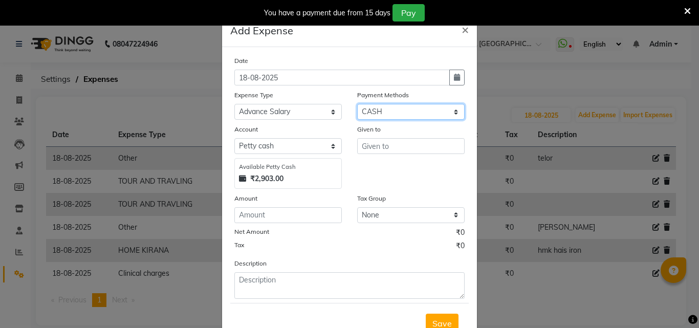
click at [375, 116] on select "Select CASH Package PhonePe Voucher Prepaid Gift Card GPay Wallet Points" at bounding box center [410, 112] width 107 height 16
select select "7"
click at [357, 104] on select "Select CASH Package PhonePe Voucher Prepaid Gift Card GPay Wallet Points" at bounding box center [410, 112] width 107 height 16
select select "5629"
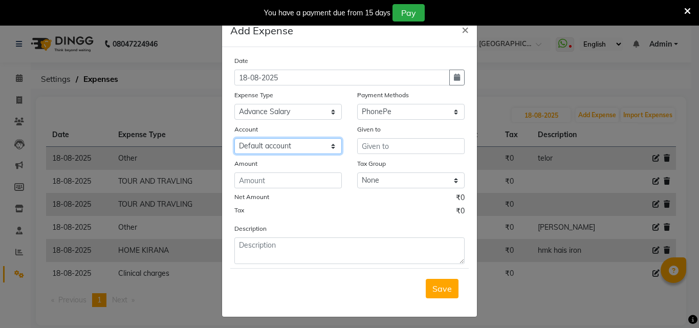
click at [299, 149] on select "Select Default account Nil un SB nil sbisb Nilaxixcur Niksbisb ADDIuncur" at bounding box center [287, 146] width 107 height 16
click at [499, 112] on ngb-modal-window "Add Expense × Date [DATE] Expense Type Select Advance Salary Bank charges BEAUT…" at bounding box center [349, 164] width 699 height 328
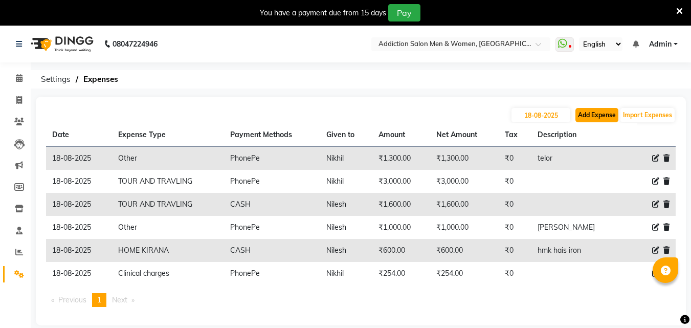
click at [596, 120] on button "Add Expense" at bounding box center [597, 115] width 43 height 14
select select "1"
select select "5628"
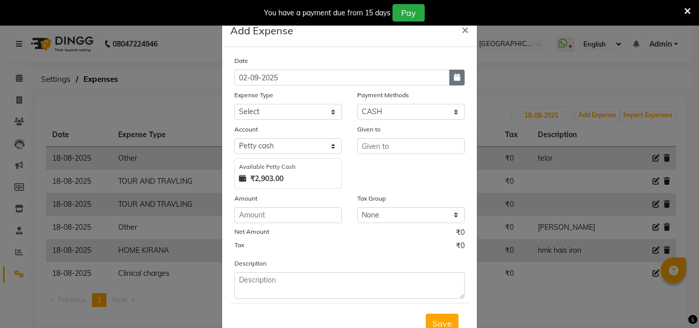
click at [454, 79] on icon "button" at bounding box center [457, 77] width 6 height 7
select select "9"
select select "2025"
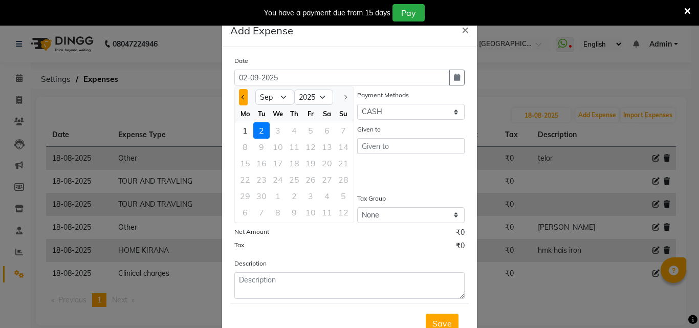
click at [242, 95] on span "Previous month" at bounding box center [244, 97] width 4 height 4
select select "8"
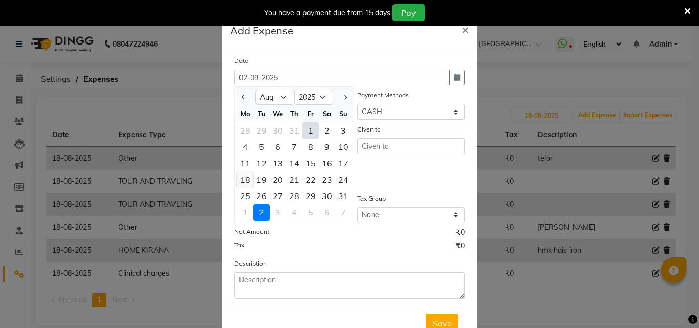
click at [247, 179] on div "18" at bounding box center [245, 179] width 16 height 16
type input "18-08-2025"
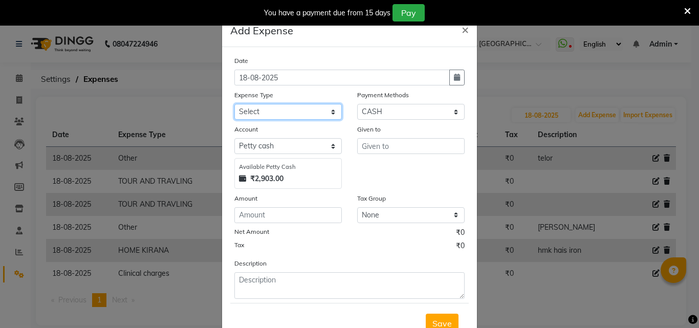
click at [316, 111] on select "Select Advance Salary Bank charges BEAUTY PALACE [GEOGRAPHIC_DATA] MATERIAL Car…" at bounding box center [287, 112] width 107 height 16
select select "15966"
click at [234, 104] on select "Select Advance Salary Bank charges BEAUTY PALACE [GEOGRAPHIC_DATA] MATERIAL Car…" at bounding box center [287, 112] width 107 height 16
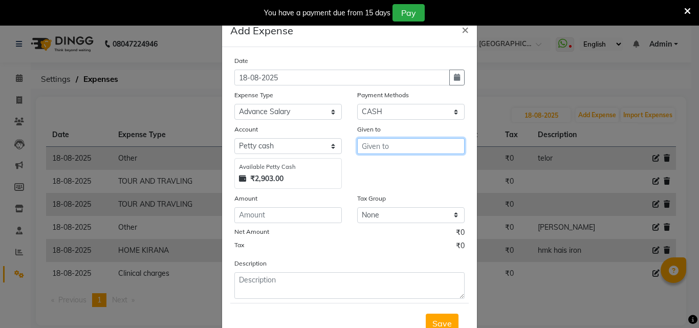
click at [368, 146] on input "text" at bounding box center [410, 146] width 107 height 16
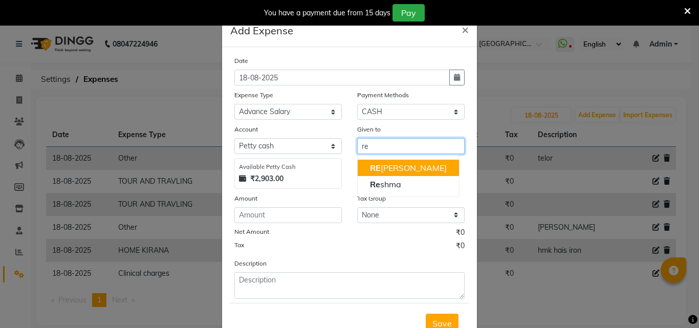
click at [360, 171] on button "RE [PERSON_NAME]" at bounding box center [408, 168] width 101 height 16
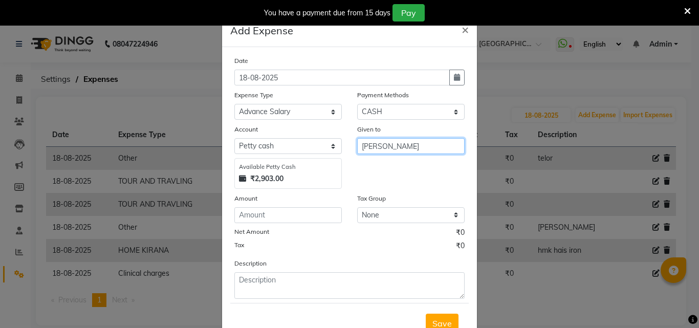
type input "[PERSON_NAME]"
click at [270, 226] on div "Date [DATE] Expense Type Select Advance Salary Bank charges BEAUTY PALACE [GEOG…" at bounding box center [349, 177] width 230 height 244
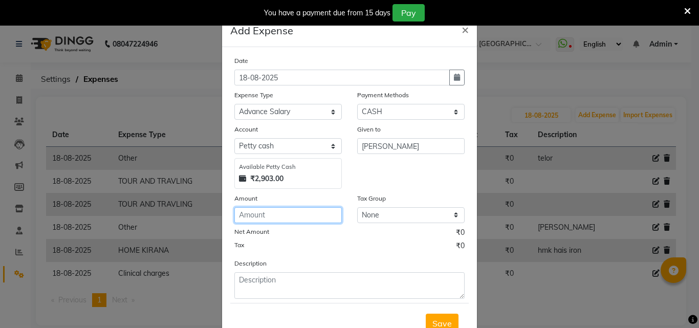
click at [268, 221] on input "number" at bounding box center [287, 215] width 107 height 16
type input "1000"
click at [436, 318] on span "Save" at bounding box center [441, 323] width 19 height 10
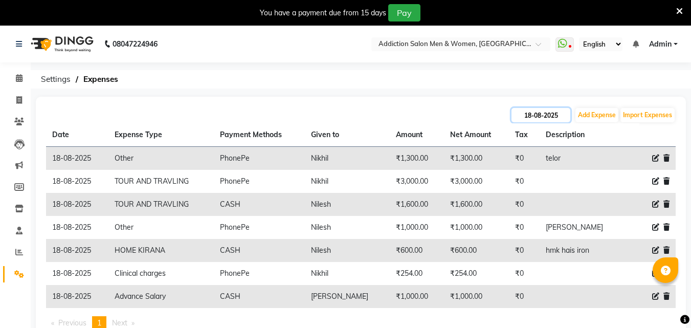
click at [533, 113] on input "18-08-2025" at bounding box center [541, 115] width 59 height 14
select select "8"
select select "2025"
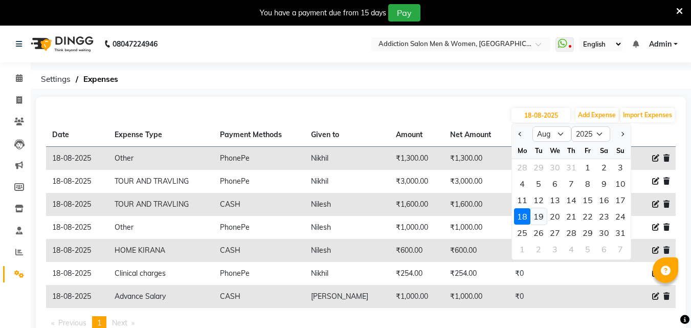
click at [535, 219] on div "19" at bounding box center [539, 216] width 16 height 16
type input "[DATE]"
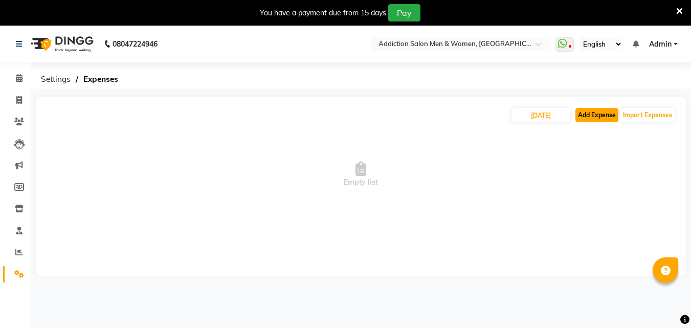
click at [601, 121] on button "Add Expense" at bounding box center [597, 115] width 43 height 14
select select "1"
select select "5628"
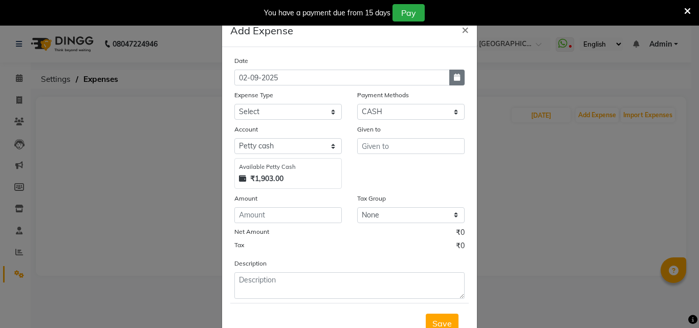
click at [456, 70] on button "button" at bounding box center [456, 78] width 15 height 16
select select "9"
select select "2025"
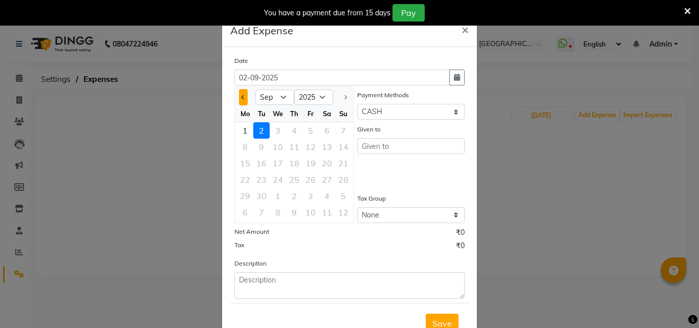
click at [243, 104] on button "Previous month" at bounding box center [243, 97] width 9 height 16
select select "8"
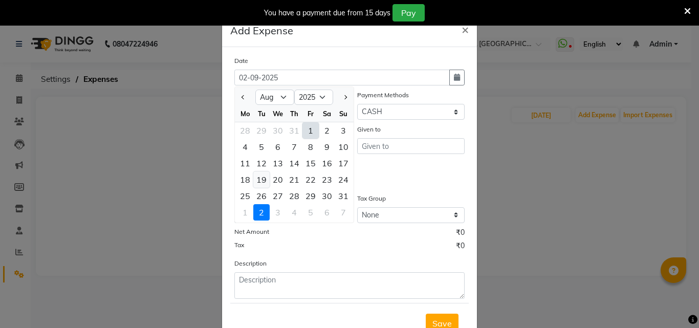
click at [263, 180] on div "19" at bounding box center [261, 179] width 16 height 16
type input "[DATE]"
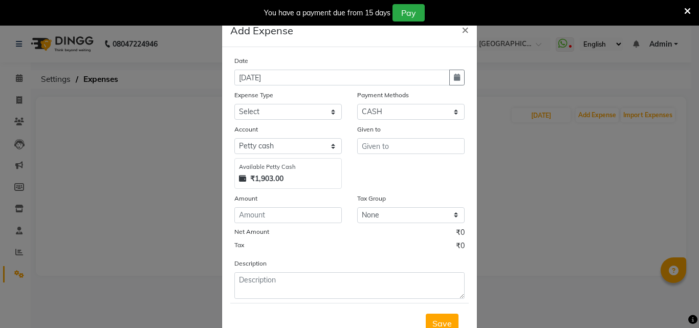
click at [140, 212] on ngb-modal-window "Add Expense × Date [DATE] Expense Type Select Advance Salary Bank charges BEAUT…" at bounding box center [349, 164] width 699 height 328
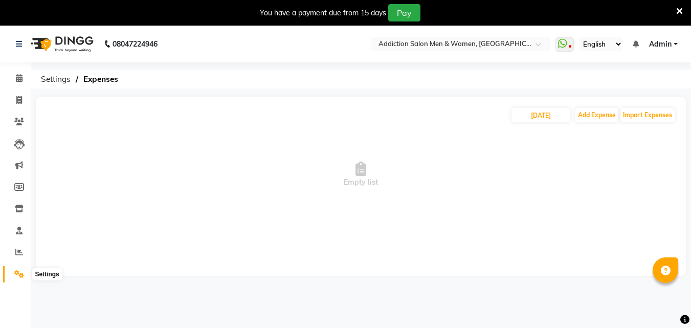
click at [20, 273] on icon at bounding box center [19, 274] width 10 height 8
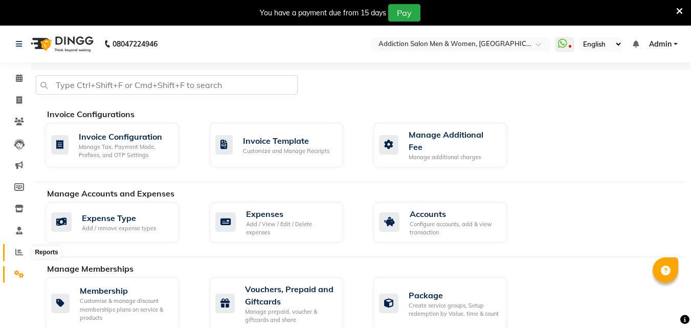
click at [19, 249] on icon at bounding box center [19, 252] width 8 height 8
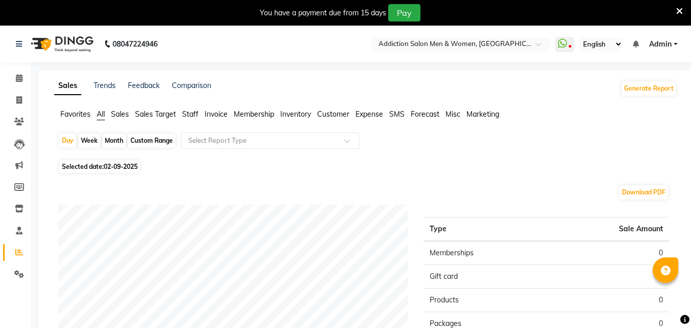
click at [197, 115] on span "Staff" at bounding box center [190, 114] width 16 height 9
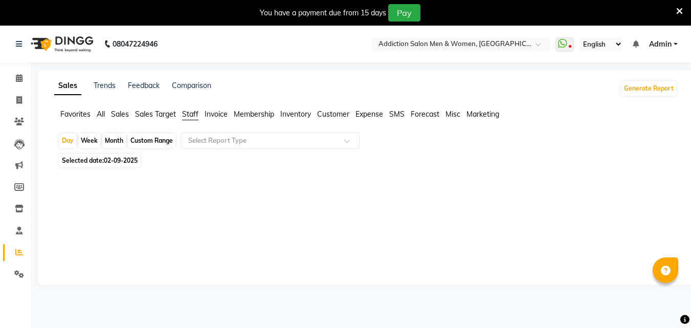
click at [117, 138] on div "Month" at bounding box center [114, 141] width 24 height 14
select select "9"
select select "2025"
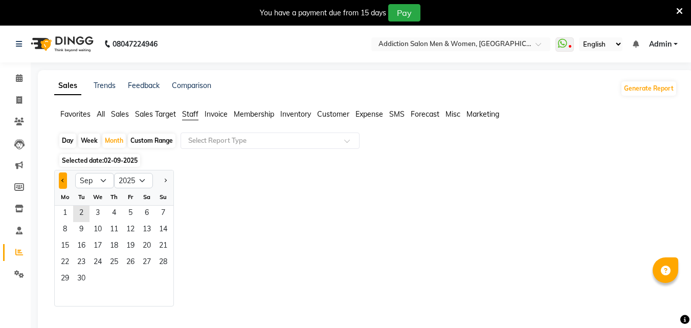
click at [59, 182] on button "Previous month" at bounding box center [63, 180] width 8 height 16
select select "8"
click at [134, 215] on span "1" at bounding box center [130, 214] width 16 height 16
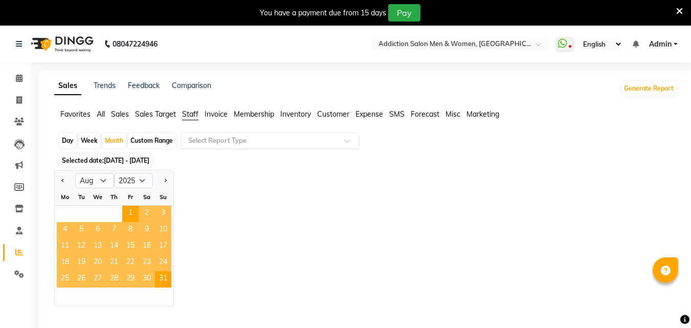
click at [252, 139] on input "text" at bounding box center [259, 141] width 147 height 10
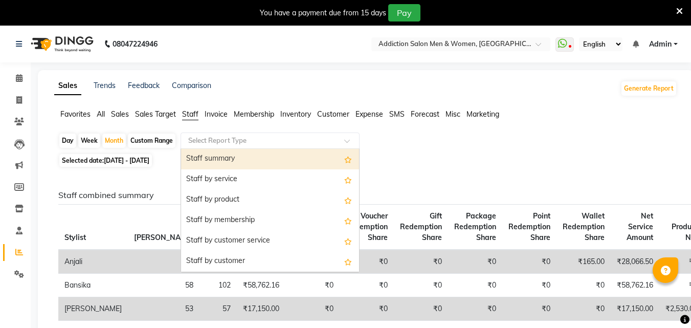
click at [234, 160] on div "Staff summary" at bounding box center [270, 159] width 178 height 20
select select "filtered_report"
select select "csv"
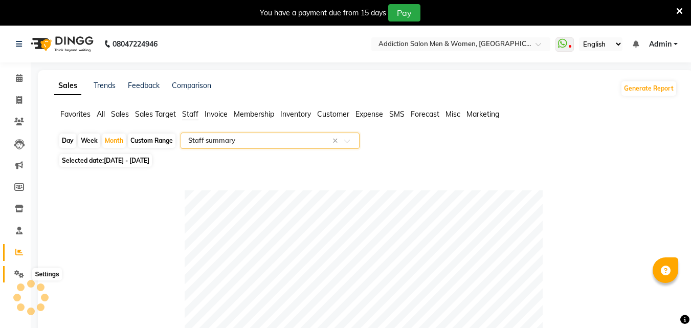
click at [16, 275] on icon at bounding box center [19, 274] width 10 height 8
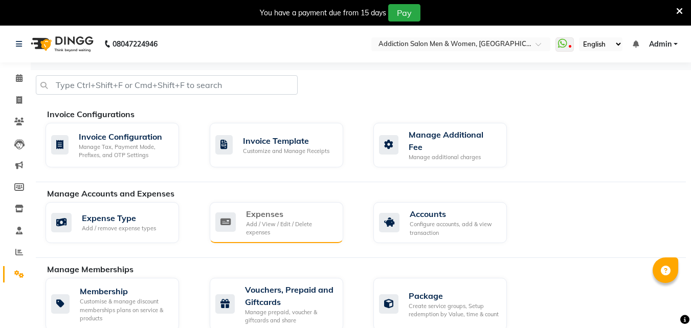
click at [285, 220] on div "Add / View / Edit / Delete expenses" at bounding box center [290, 228] width 89 height 17
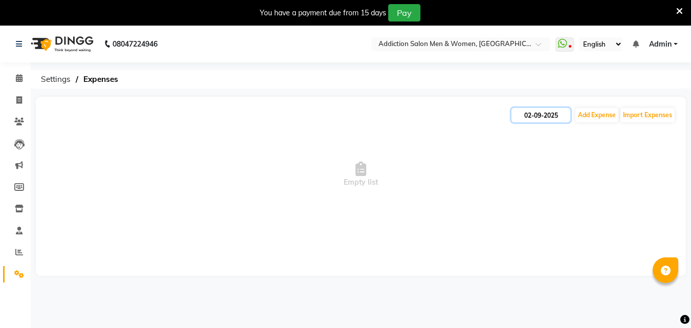
click at [531, 111] on input "02-09-2025" at bounding box center [541, 115] width 59 height 14
select select "9"
select select "2025"
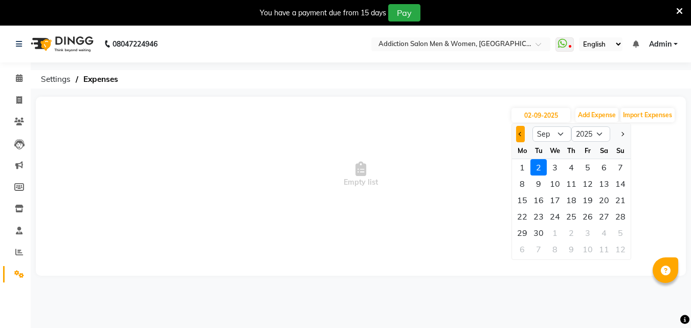
click at [524, 137] on button "Previous month" at bounding box center [520, 134] width 9 height 16
select select "8"
click at [541, 218] on div "19" at bounding box center [539, 216] width 16 height 16
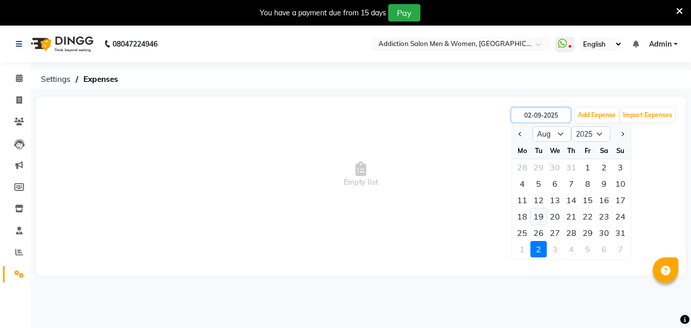
type input "[DATE]"
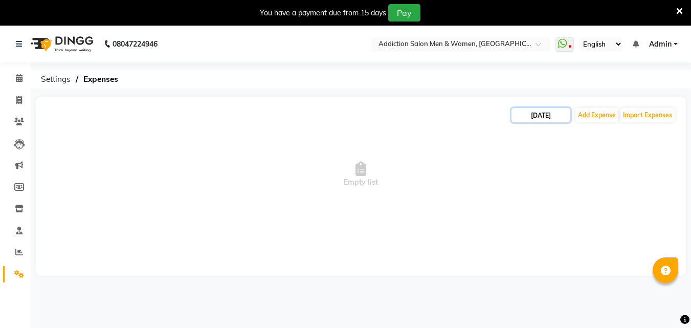
click at [558, 118] on input "[DATE]" at bounding box center [541, 115] width 59 height 14
select select "8"
select select "2025"
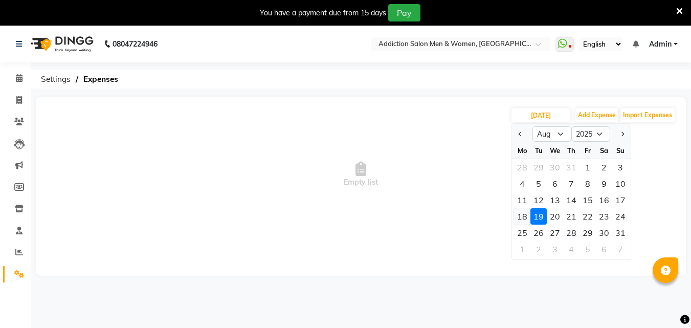
click at [521, 222] on div "18" at bounding box center [522, 216] width 16 height 16
type input "18-08-2025"
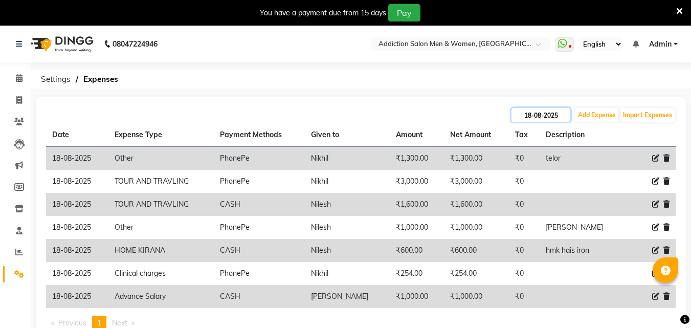
click at [559, 115] on input "18-08-2025" at bounding box center [541, 115] width 59 height 14
select select "8"
select select "2025"
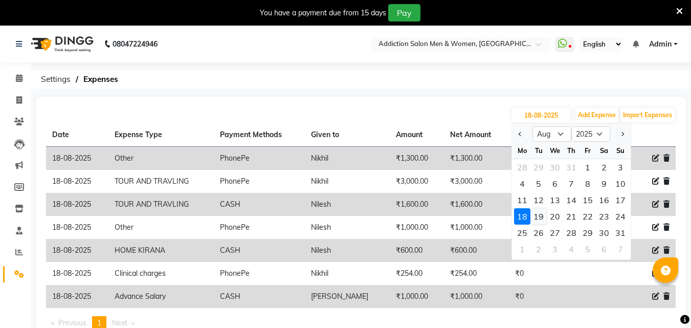
click at [542, 212] on div "19" at bounding box center [539, 216] width 16 height 16
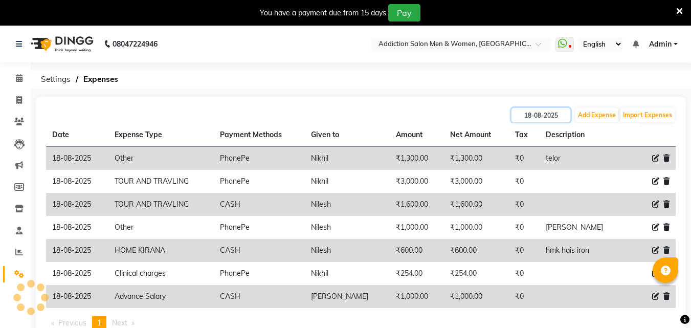
type input "[DATE]"
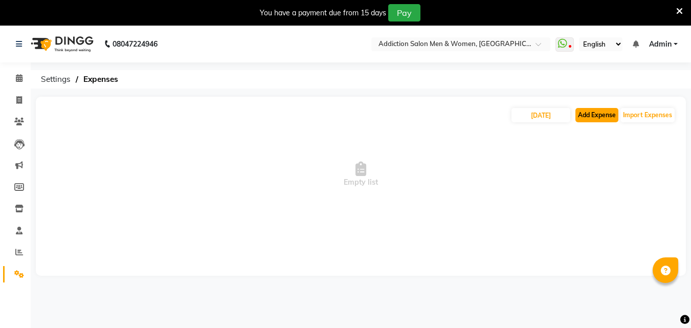
click at [616, 114] on button "Add Expense" at bounding box center [597, 115] width 43 height 14
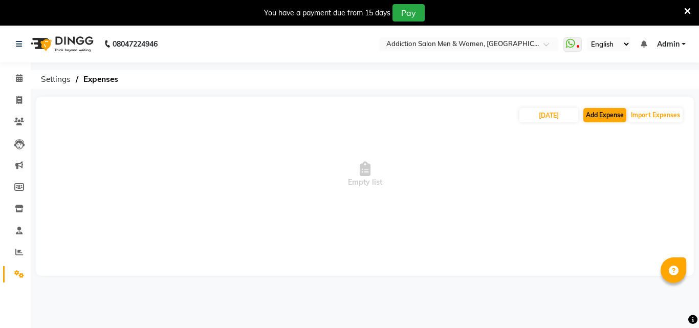
select select "1"
select select "5628"
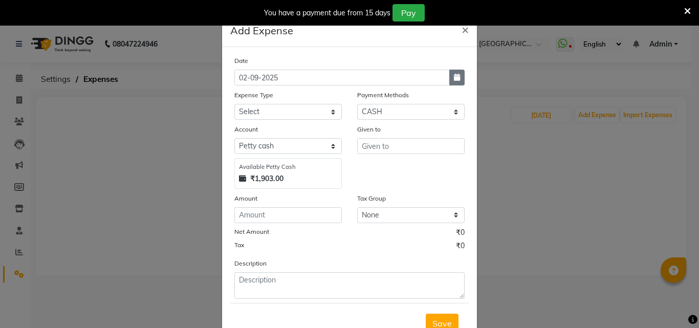
click at [449, 76] on button "button" at bounding box center [456, 78] width 15 height 16
select select "9"
select select "2025"
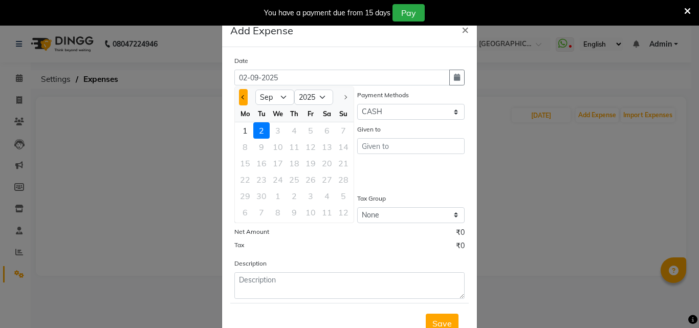
click at [239, 97] on button "Previous month" at bounding box center [243, 97] width 9 height 16
select select "8"
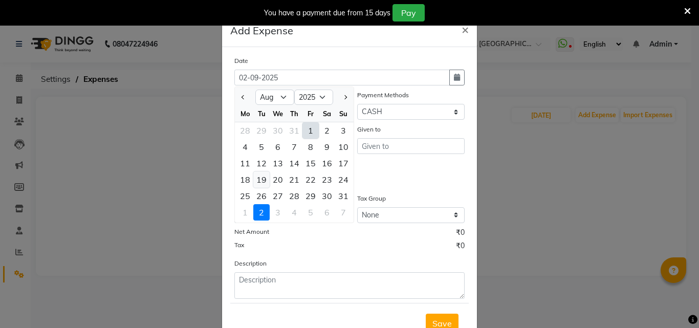
click at [259, 176] on div "19" at bounding box center [261, 179] width 16 height 16
type input "[DATE]"
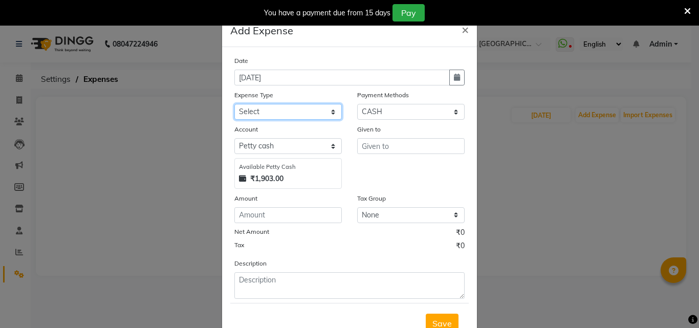
click at [334, 112] on select "Select Advance Salary Bank charges BEAUTY PALACE [GEOGRAPHIC_DATA] MATERIAL Car…" at bounding box center [287, 112] width 107 height 16
select select "19036"
click at [234, 104] on select "Select Advance Salary Bank charges BEAUTY PALACE [GEOGRAPHIC_DATA] MATERIAL Car…" at bounding box center [287, 112] width 107 height 16
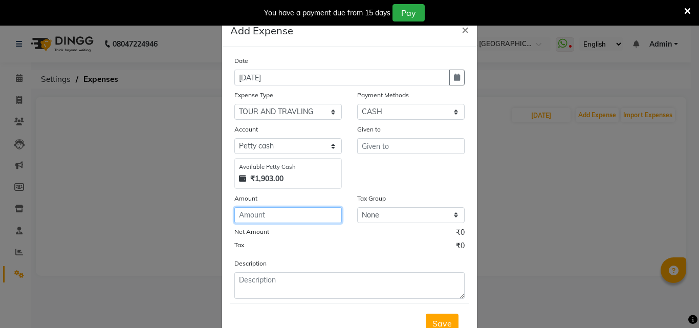
click at [313, 213] on input "number" at bounding box center [287, 215] width 107 height 16
type input "2500"
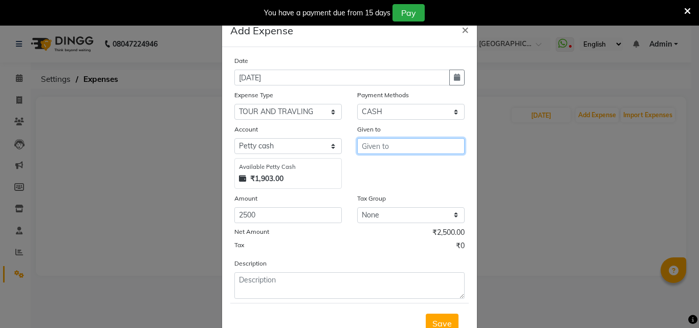
click at [390, 143] on input "text" at bounding box center [410, 146] width 107 height 16
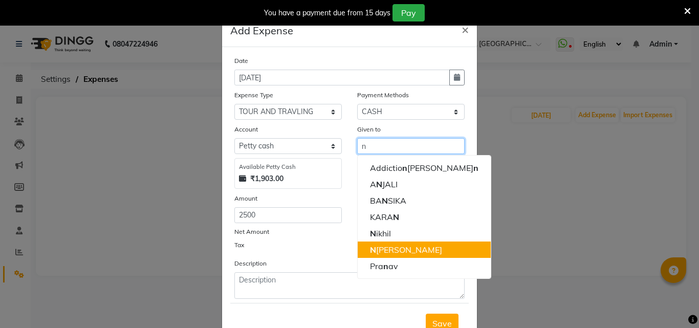
click at [389, 243] on button "N [PERSON_NAME]" at bounding box center [424, 250] width 133 height 16
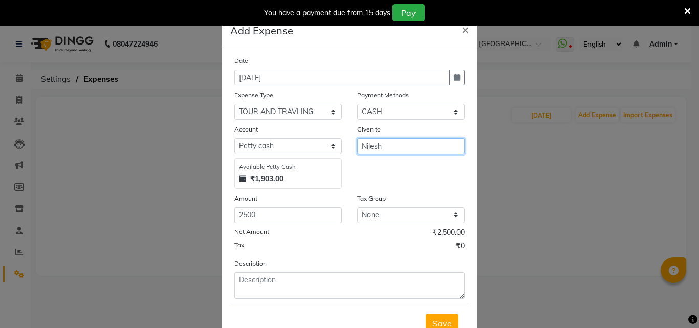
type input "Nilesh"
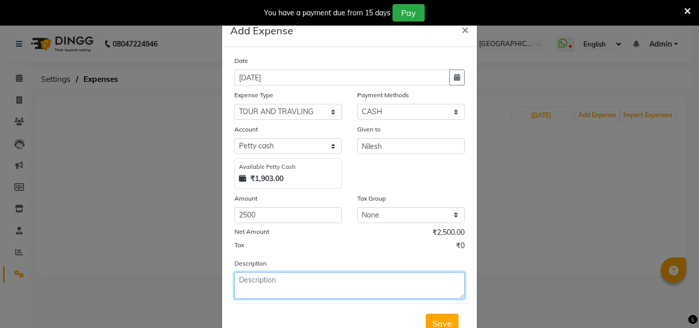
click at [389, 289] on textarea at bounding box center [349, 285] width 230 height 27
type textarea "pune travling"
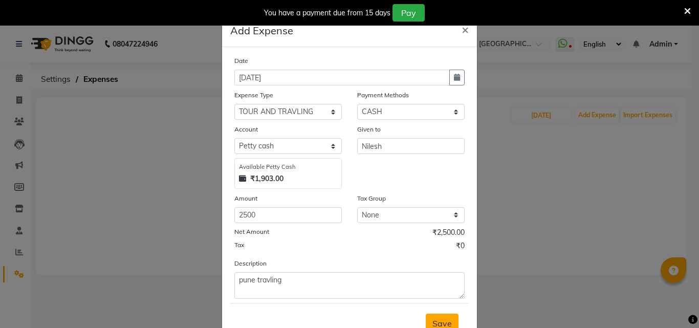
click at [432, 319] on span "Save" at bounding box center [441, 323] width 19 height 10
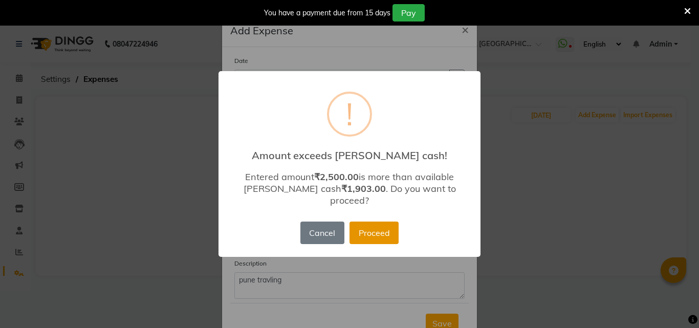
click at [381, 233] on button "Proceed" at bounding box center [374, 233] width 49 height 23
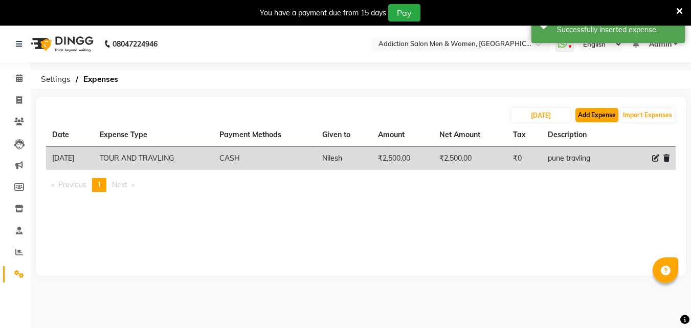
click at [608, 111] on button "Add Expense" at bounding box center [597, 115] width 43 height 14
select select "1"
select select "5628"
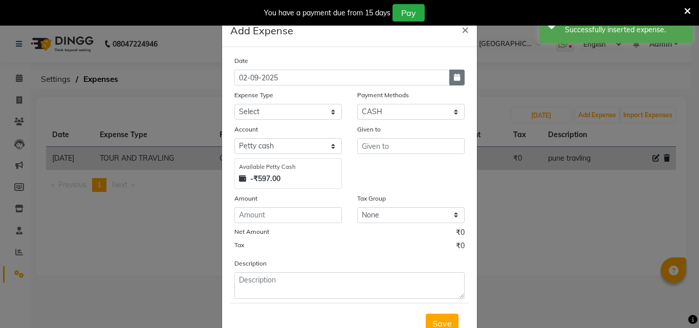
click at [449, 77] on button "button" at bounding box center [456, 78] width 15 height 16
select select "9"
select select "2025"
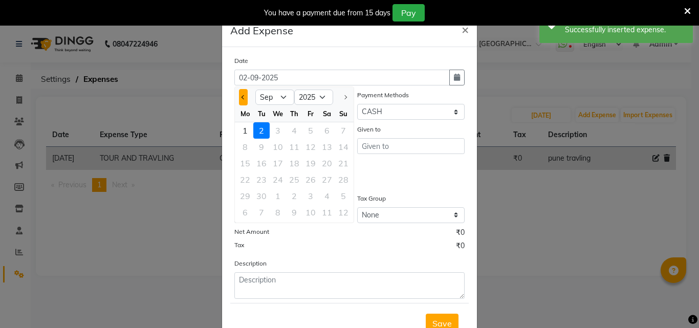
click at [239, 100] on button "Previous month" at bounding box center [243, 97] width 9 height 16
select select "8"
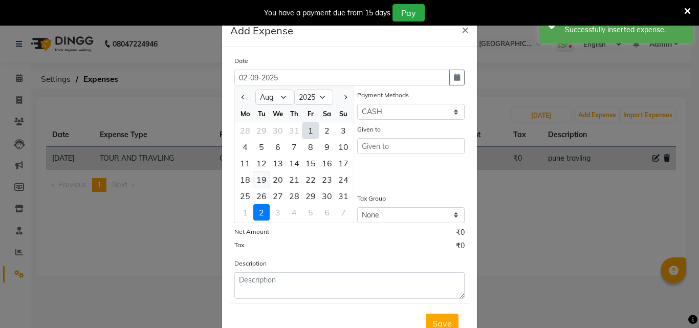
click at [258, 183] on div "19" at bounding box center [261, 179] width 16 height 16
type input "[DATE]"
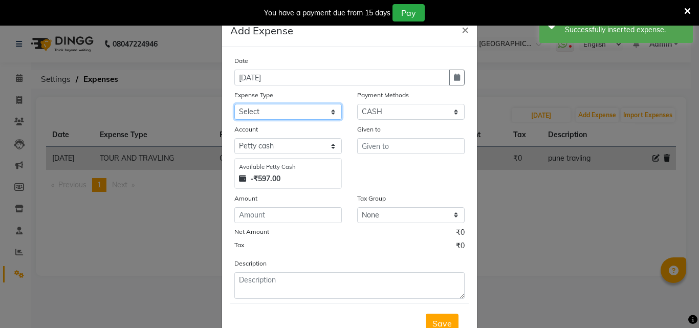
click at [308, 112] on select "Select Advance Salary Bank charges BEAUTY PALACE [GEOGRAPHIC_DATA] MATERIAL Car…" at bounding box center [287, 112] width 107 height 16
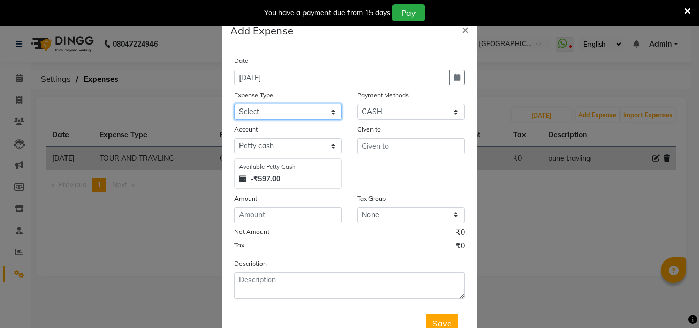
select select "19036"
click at [234, 104] on select "Select Advance Salary Bank charges BEAUTY PALACE [GEOGRAPHIC_DATA] MATERIAL Car…" at bounding box center [287, 112] width 107 height 16
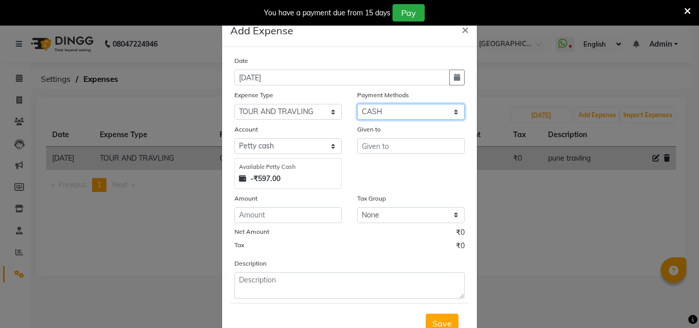
click at [383, 115] on select "Select CASH Package PhonePe Voucher Prepaid Gift Card GPay Wallet Points" at bounding box center [410, 112] width 107 height 16
select select "7"
click at [357, 104] on select "Select CASH Package PhonePe Voucher Prepaid Gift Card GPay Wallet Points" at bounding box center [410, 112] width 107 height 16
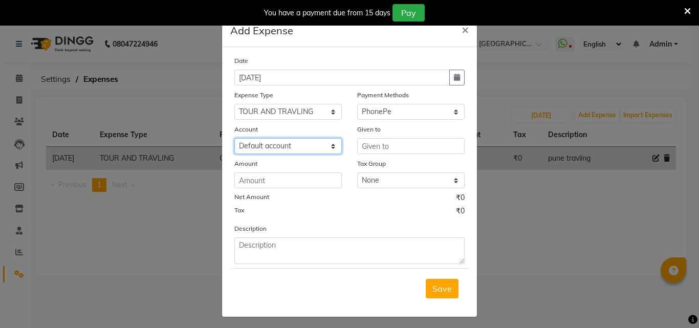
click at [321, 145] on select "Select Default account Nil un SB nil sbisb Nilaxixcur Niksbisb ADDIuncur" at bounding box center [287, 146] width 107 height 16
select select "5737"
click at [234, 138] on select "Select Default account Nil un SB nil sbisb Nilaxixcur Niksbisb ADDIuncur" at bounding box center [287, 146] width 107 height 16
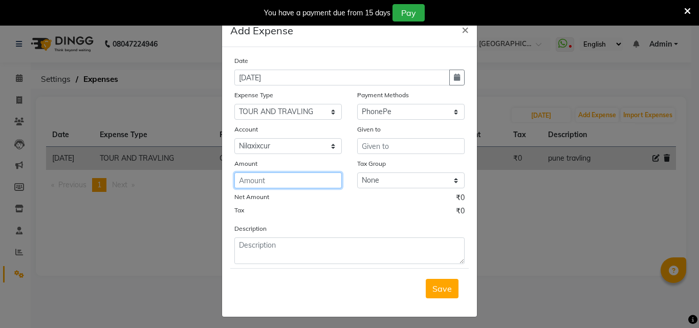
click at [294, 187] on input "number" at bounding box center [287, 180] width 107 height 16
type input "3775"
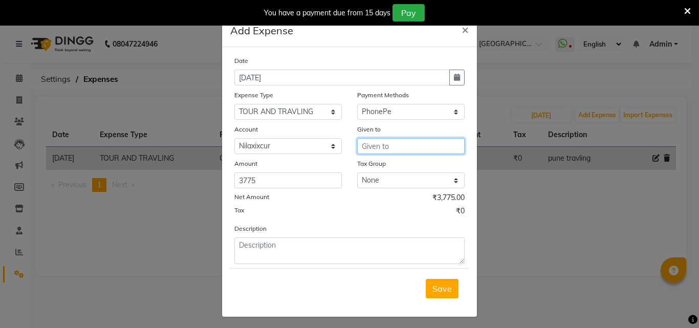
click at [381, 146] on input "text" at bounding box center [410, 146] width 107 height 16
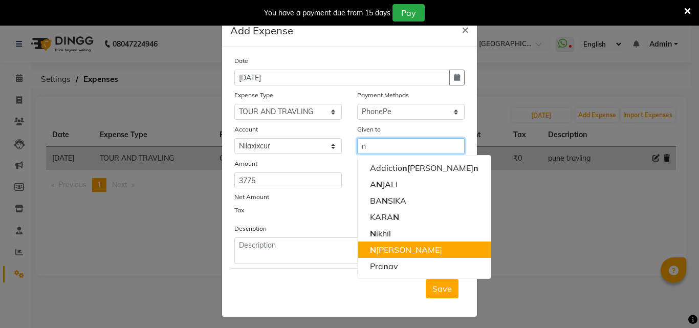
click at [391, 247] on button "N [PERSON_NAME]" at bounding box center [424, 250] width 133 height 16
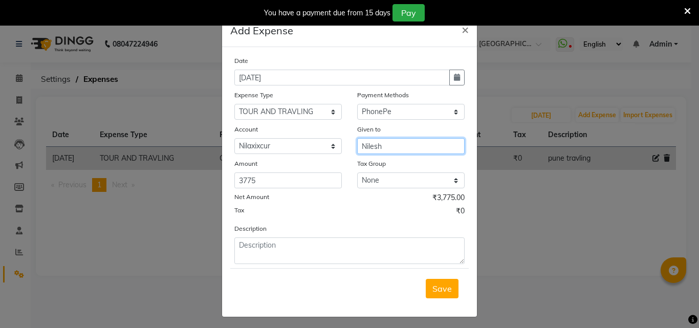
type input "Nilesh"
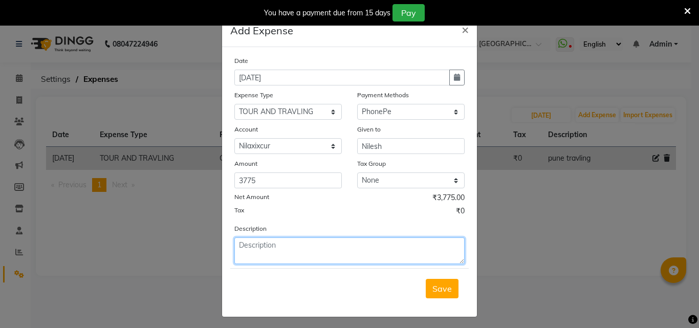
click at [391, 247] on textarea at bounding box center [349, 250] width 230 height 27
type textarea "[GEOGRAPHIC_DATA]"
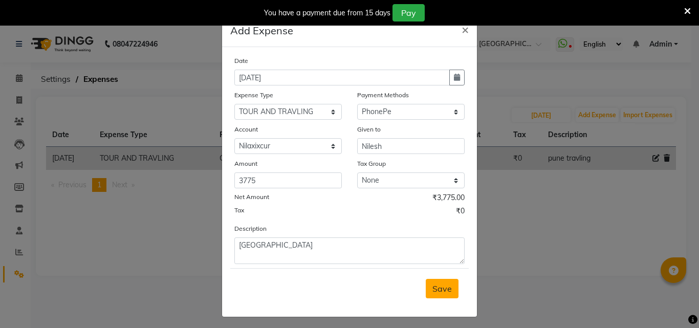
click at [432, 285] on span "Save" at bounding box center [441, 289] width 19 height 10
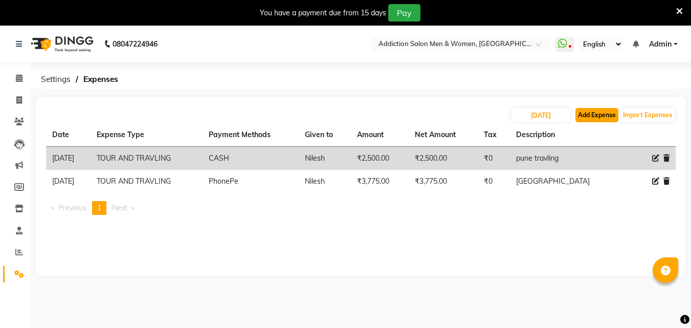
click at [602, 111] on button "Add Expense" at bounding box center [597, 115] width 43 height 14
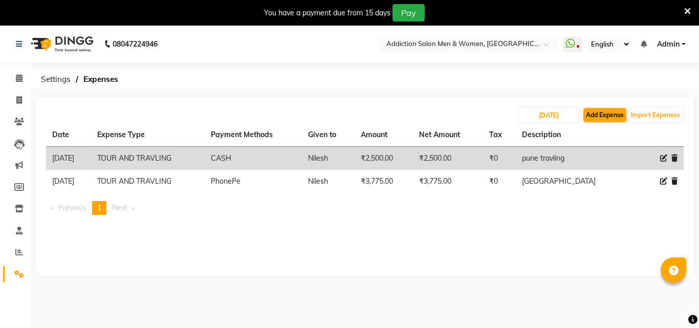
select select "1"
select select "5628"
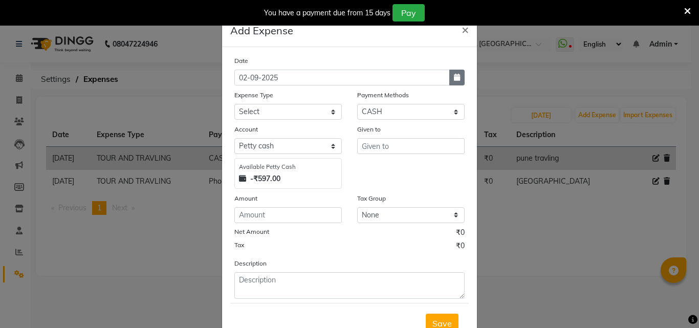
click at [451, 82] on button "button" at bounding box center [456, 78] width 15 height 16
select select "9"
select select "2025"
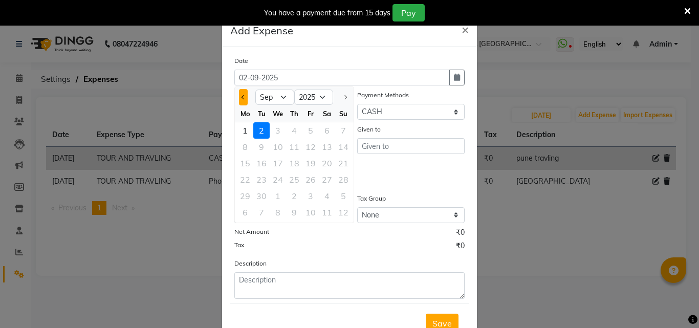
click at [241, 100] on button "Previous month" at bounding box center [243, 97] width 9 height 16
select select "8"
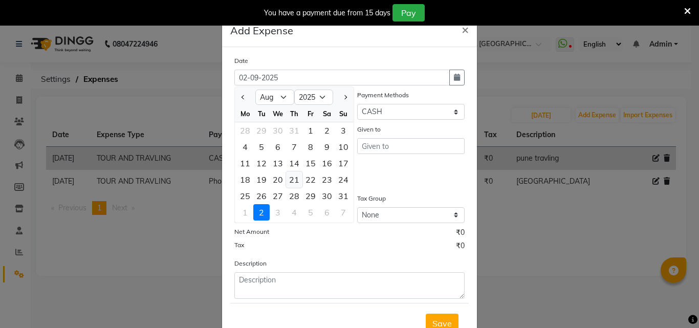
click at [288, 185] on div "21" at bounding box center [294, 179] width 16 height 16
type input "[DATE]"
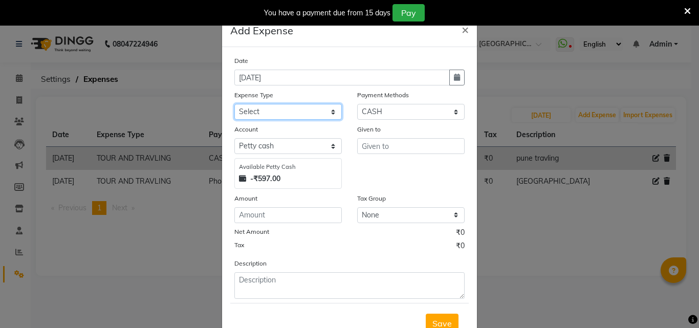
click at [276, 109] on select "Select Advance Salary Bank charges BEAUTY PALACE [GEOGRAPHIC_DATA] MATERIAL Car…" at bounding box center [287, 112] width 107 height 16
select select "15966"
click at [234, 104] on select "Select Advance Salary Bank charges BEAUTY PALACE [GEOGRAPHIC_DATA] MATERIAL Car…" at bounding box center [287, 112] width 107 height 16
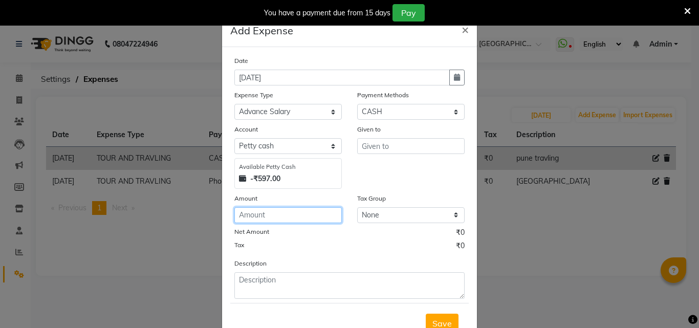
click at [251, 215] on input "number" at bounding box center [287, 215] width 107 height 16
type input "1000"
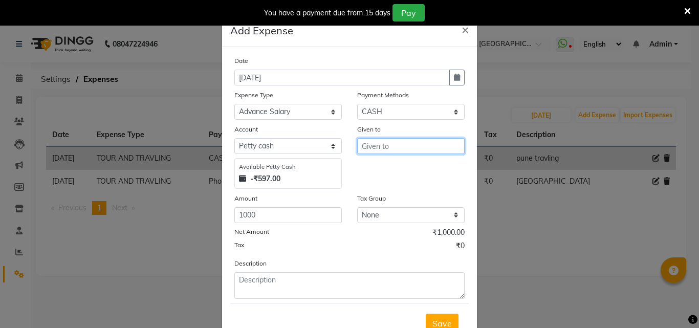
click at [440, 147] on input "text" at bounding box center [410, 146] width 107 height 16
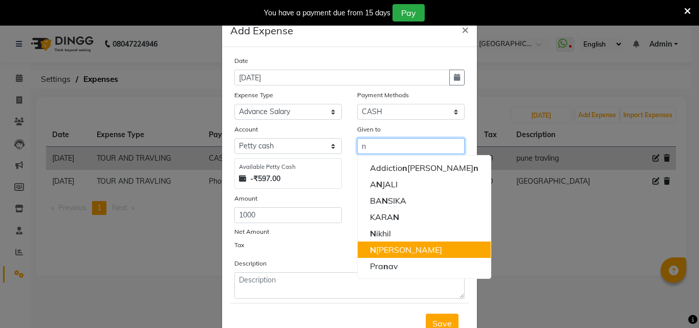
click at [408, 256] on button "N [PERSON_NAME]" at bounding box center [424, 250] width 133 height 16
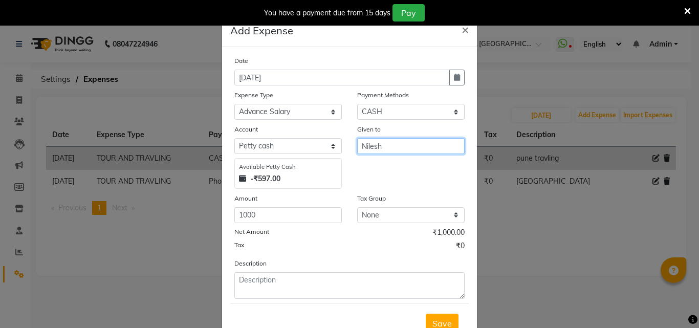
type input "Nilesh"
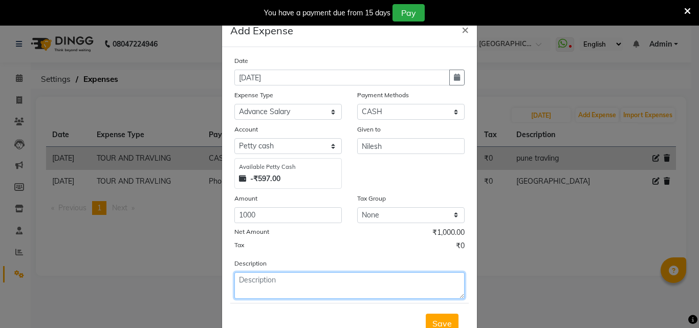
click at [384, 272] on textarea at bounding box center [349, 285] width 230 height 27
type textarea "to ALI10%"
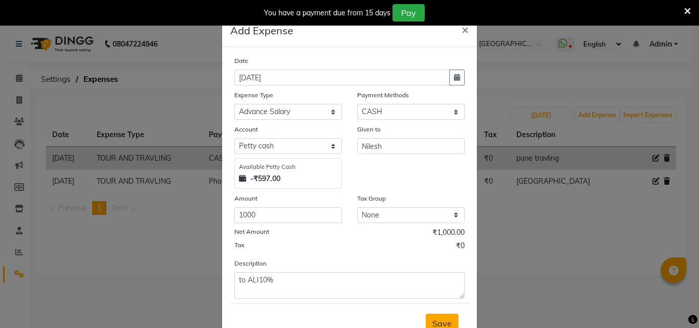
click at [430, 314] on button "Save" at bounding box center [442, 323] width 33 height 19
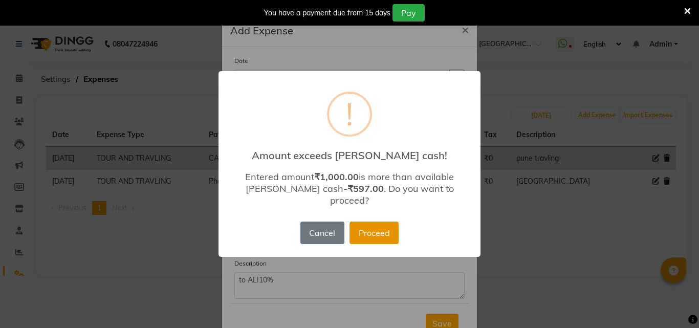
click at [383, 231] on button "Proceed" at bounding box center [374, 233] width 49 height 23
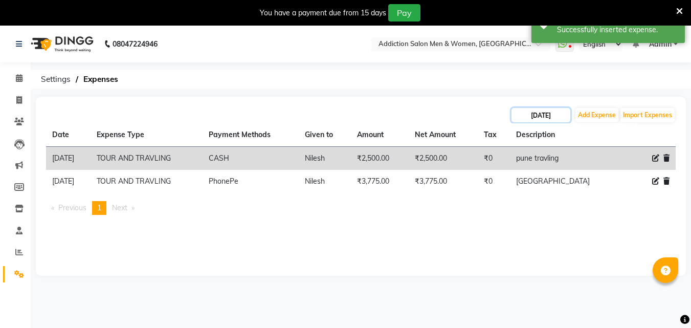
click at [529, 111] on input "[DATE]" at bounding box center [541, 115] width 59 height 14
select select "8"
select select "2025"
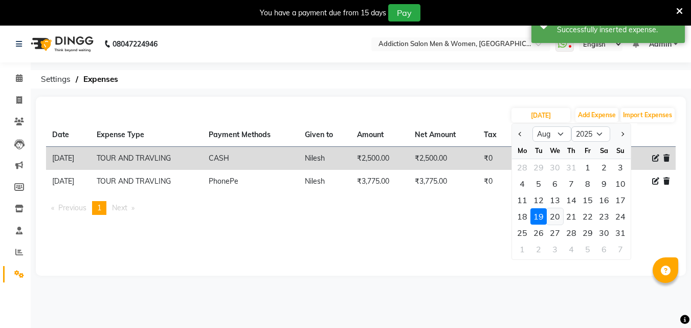
click at [554, 216] on div "20" at bounding box center [555, 216] width 16 height 16
type input "[DATE]"
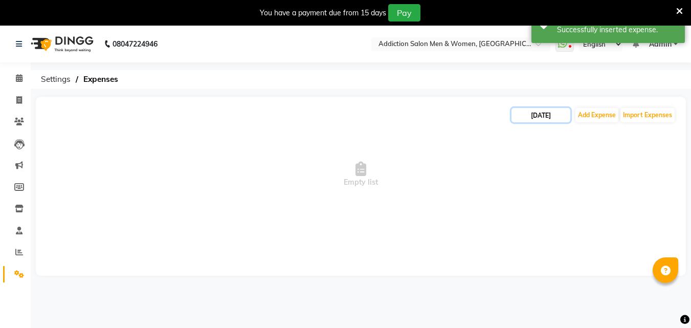
click at [526, 118] on input "[DATE]" at bounding box center [541, 115] width 59 height 14
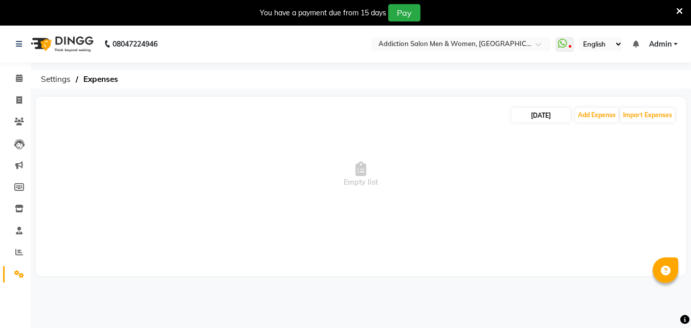
select select "8"
select select "2025"
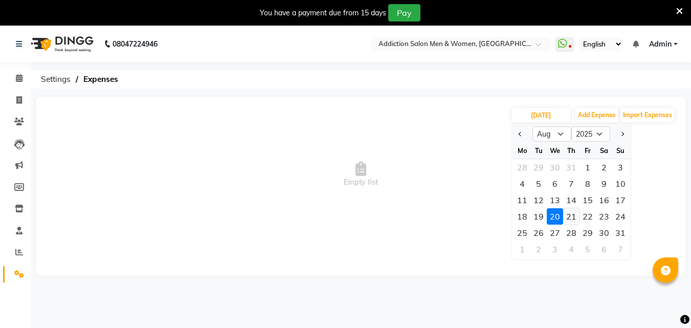
click at [574, 218] on div "21" at bounding box center [572, 216] width 16 height 16
type input "[DATE]"
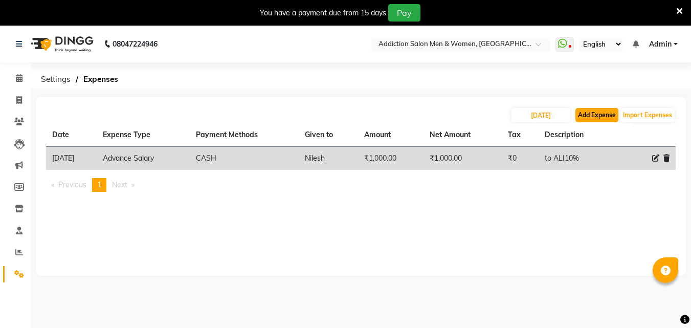
click at [604, 121] on button "Add Expense" at bounding box center [597, 115] width 43 height 14
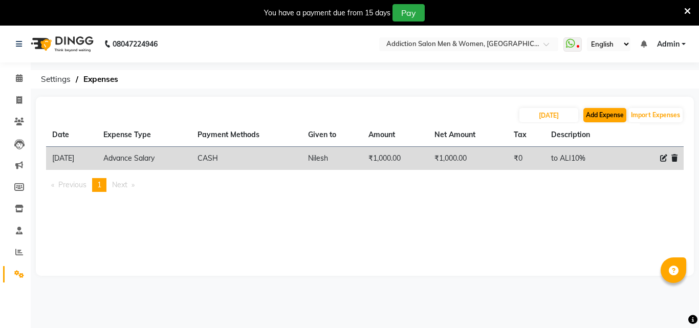
select select "1"
select select "5628"
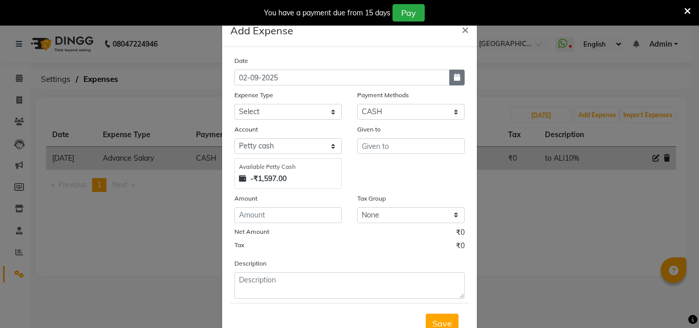
click at [449, 77] on button "button" at bounding box center [456, 78] width 15 height 16
select select "9"
select select "2025"
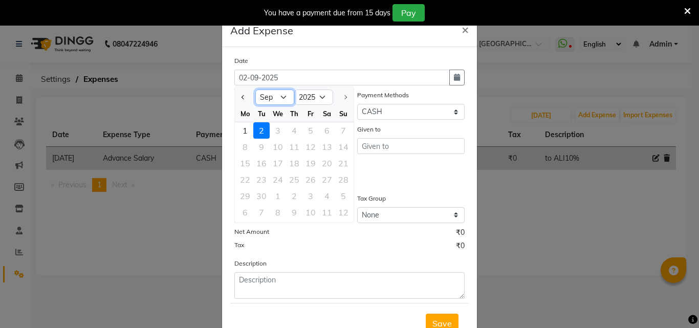
click at [256, 98] on select "Jan Feb Mar Apr May Jun [DATE] Aug Sep" at bounding box center [274, 97] width 39 height 15
select select "8"
click at [255, 90] on select "Jan Feb Mar Apr May Jun [DATE] Aug Sep" at bounding box center [274, 97] width 39 height 15
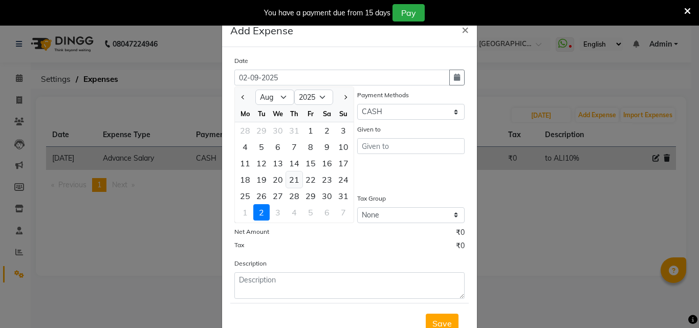
click at [286, 179] on div "21" at bounding box center [294, 179] width 16 height 16
type input "[DATE]"
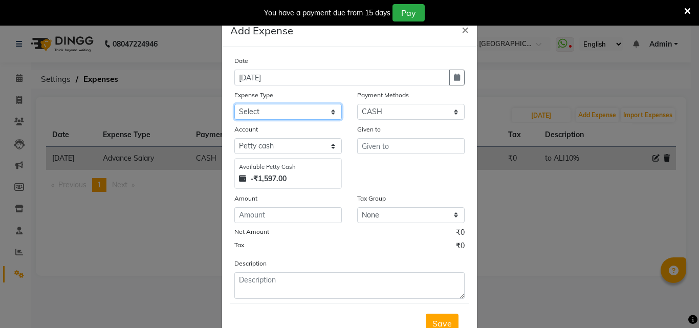
click at [300, 116] on select "Select Advance Salary Bank charges BEAUTY PALACE [GEOGRAPHIC_DATA] MATERIAL Car…" at bounding box center [287, 112] width 107 height 16
select select "15960"
click at [234, 104] on select "Select Advance Salary Bank charges BEAUTY PALACE [GEOGRAPHIC_DATA] MATERIAL Car…" at bounding box center [287, 112] width 107 height 16
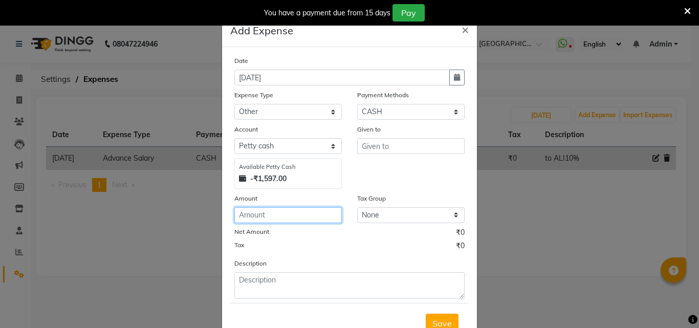
click at [279, 221] on input "number" at bounding box center [287, 215] width 107 height 16
type input "110"
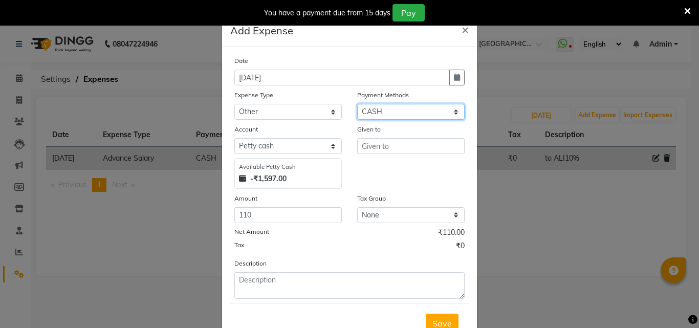
click at [383, 116] on select "Select CASH Package PhonePe Voucher Prepaid Gift Card GPay Wallet Points" at bounding box center [410, 112] width 107 height 16
select select "7"
click at [357, 104] on select "Select CASH Package PhonePe Voucher Prepaid Gift Card GPay Wallet Points" at bounding box center [410, 112] width 107 height 16
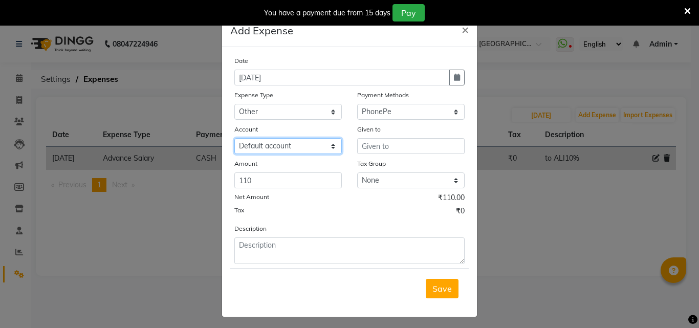
click at [310, 147] on select "Select Default account Nil un SB nil sbisb Nilaxixcur Niksbisb ADDIuncur" at bounding box center [287, 146] width 107 height 16
select select "5737"
click at [234, 138] on select "Select Default account Nil un SB nil sbisb Nilaxixcur Niksbisb ADDIuncur" at bounding box center [287, 146] width 107 height 16
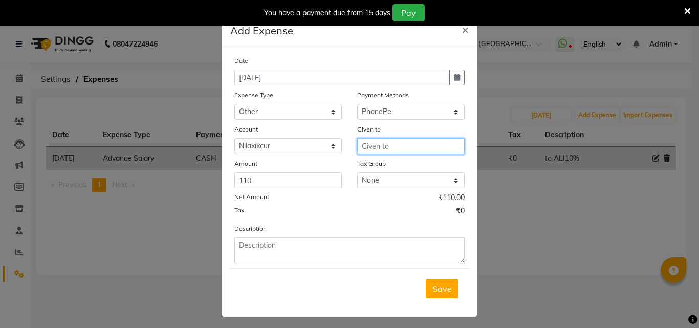
click at [380, 149] on input "text" at bounding box center [410, 146] width 107 height 16
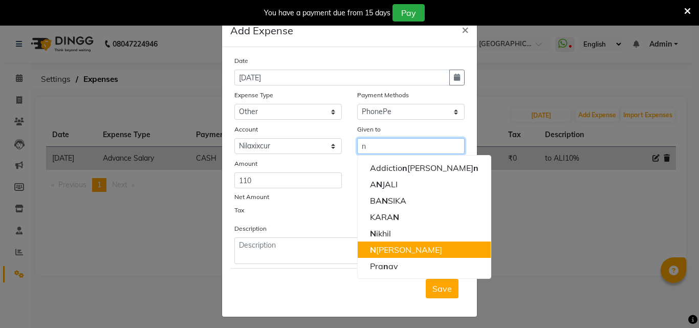
click at [399, 251] on button "N [PERSON_NAME]" at bounding box center [424, 250] width 133 height 16
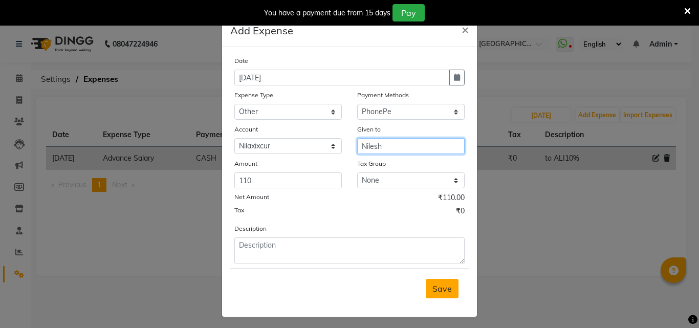
type input "Nilesh"
click at [438, 279] on button "Save" at bounding box center [442, 288] width 33 height 19
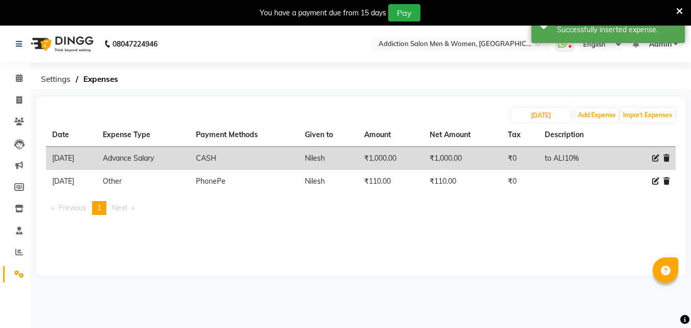
click at [595, 106] on div "[DATE] Add Expense Import Expenses Date Expense Type Payment Methods Given to A…" at bounding box center [361, 186] width 651 height 179
click at [594, 109] on button "Add Expense" at bounding box center [597, 115] width 43 height 14
select select "1"
select select "5628"
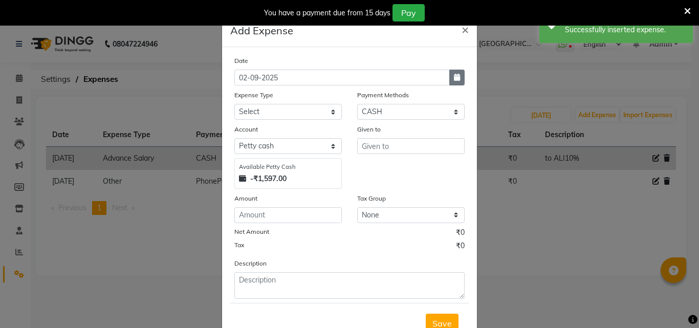
click at [454, 76] on icon "button" at bounding box center [457, 77] width 6 height 7
select select "9"
select select "2025"
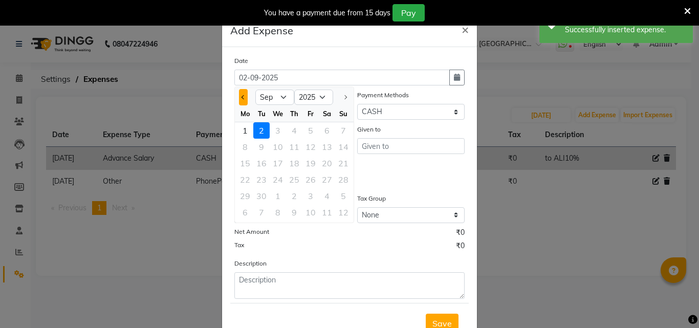
click at [243, 95] on button "Previous month" at bounding box center [243, 97] width 9 height 16
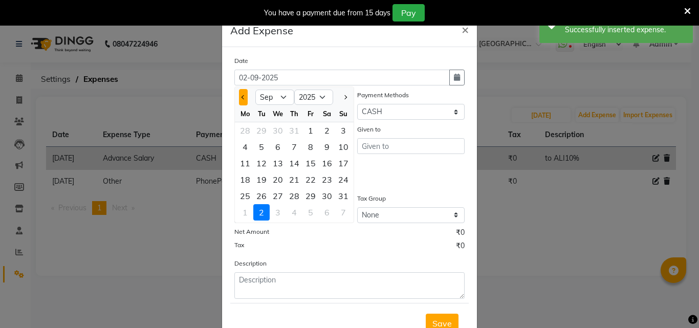
select select "8"
click at [291, 177] on div "21" at bounding box center [294, 179] width 16 height 16
type input "[DATE]"
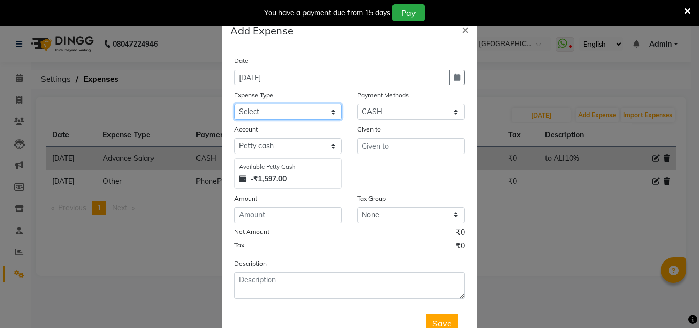
click at [318, 116] on select "Select Advance Salary Bank charges BEAUTY PALACE [GEOGRAPHIC_DATA] MATERIAL Car…" at bounding box center [287, 112] width 107 height 16
select select "16083"
click at [234, 104] on select "Select Advance Salary Bank charges BEAUTY PALACE [GEOGRAPHIC_DATA] MATERIAL Car…" at bounding box center [287, 112] width 107 height 16
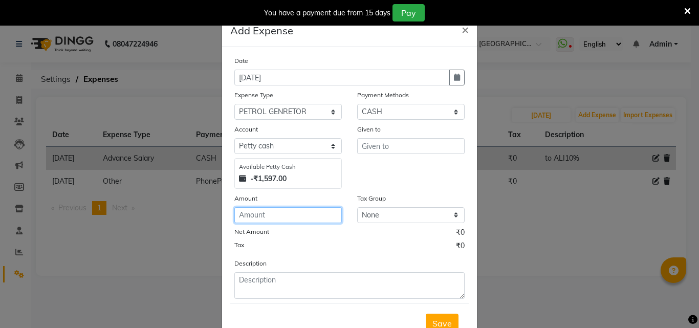
click at [306, 211] on input "number" at bounding box center [287, 215] width 107 height 16
type input "1020"
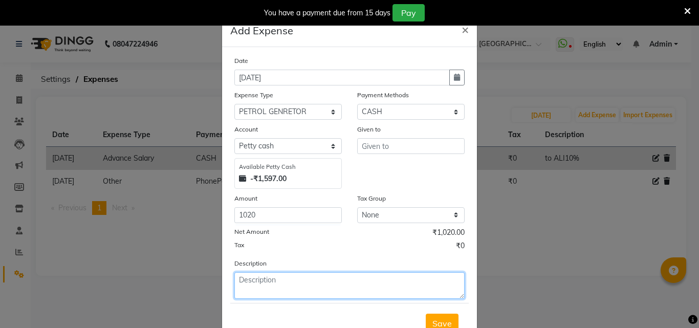
click at [305, 278] on textarea at bounding box center [349, 285] width 230 height 27
type textarea "savi220+petrol200+600 mane"
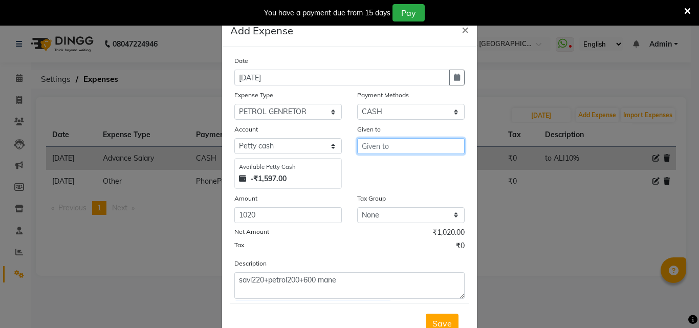
click at [415, 153] on input "text" at bounding box center [410, 146] width 107 height 16
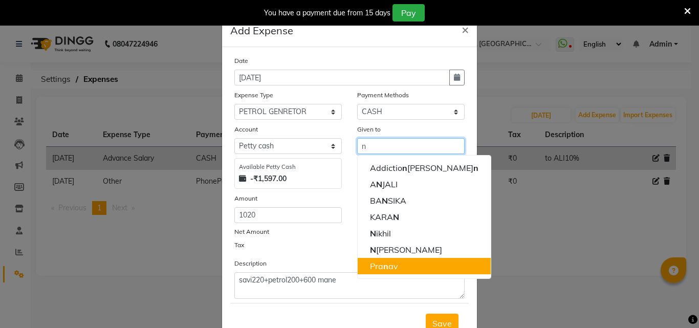
click at [406, 258] on button "Pra n av" at bounding box center [424, 266] width 133 height 16
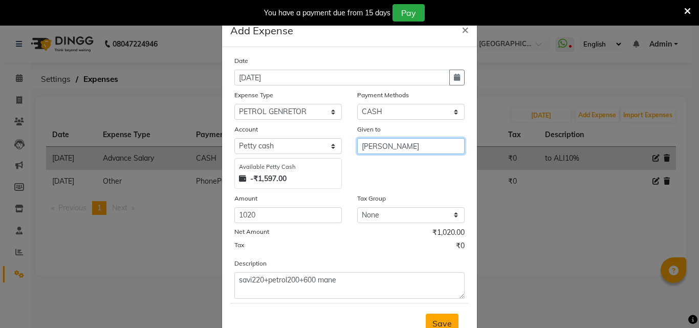
type input "[PERSON_NAME]"
click at [427, 317] on button "Save" at bounding box center [442, 323] width 33 height 19
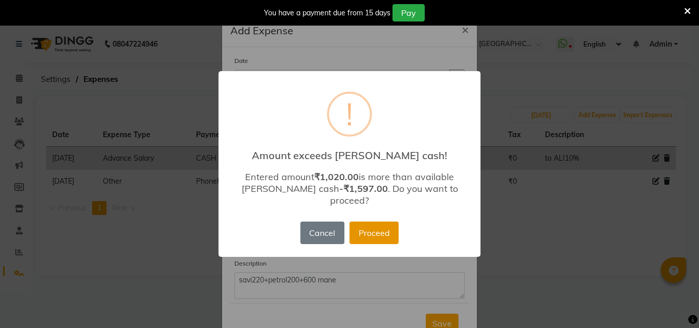
click at [383, 222] on button "Proceed" at bounding box center [374, 233] width 49 height 23
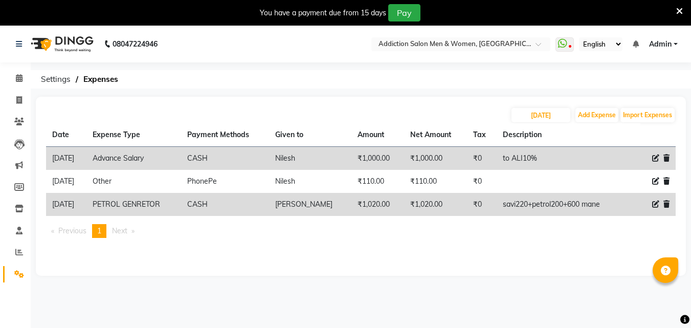
click at [676, 42] on link "Admin" at bounding box center [663, 44] width 29 height 11
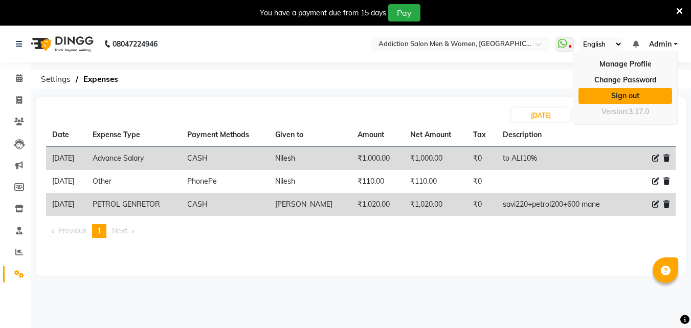
click at [623, 93] on link "Sign out" at bounding box center [626, 96] width 94 height 16
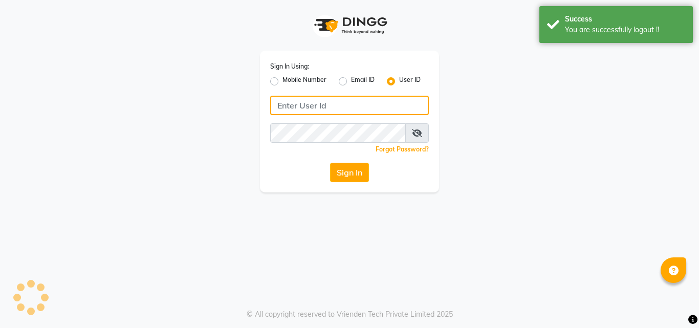
type input "8105474348"
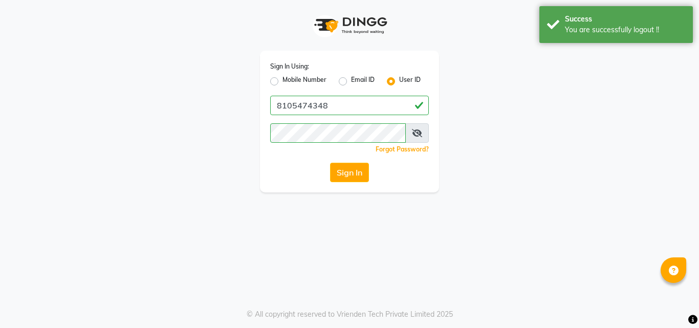
click at [283, 78] on label "Mobile Number" at bounding box center [305, 81] width 44 height 12
click at [283, 78] on input "Mobile Number" at bounding box center [286, 78] width 7 height 7
radio input "true"
radio input "false"
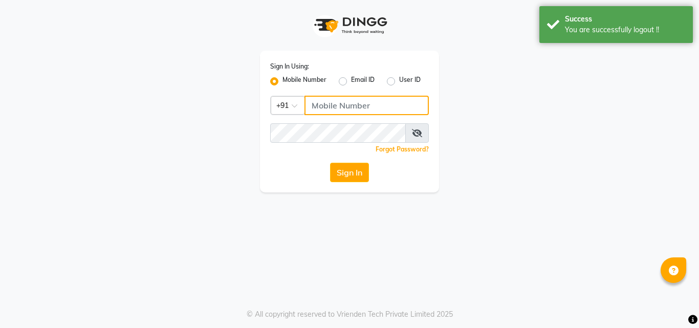
click at [333, 106] on input "Username" at bounding box center [367, 105] width 124 height 19
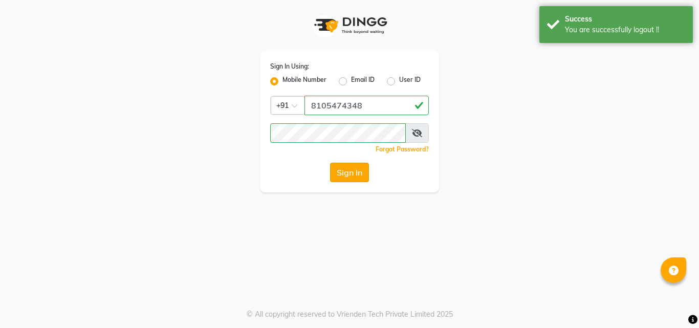
click at [357, 180] on button "Sign In" at bounding box center [349, 172] width 39 height 19
